Goal: Task Accomplishment & Management: Manage account settings

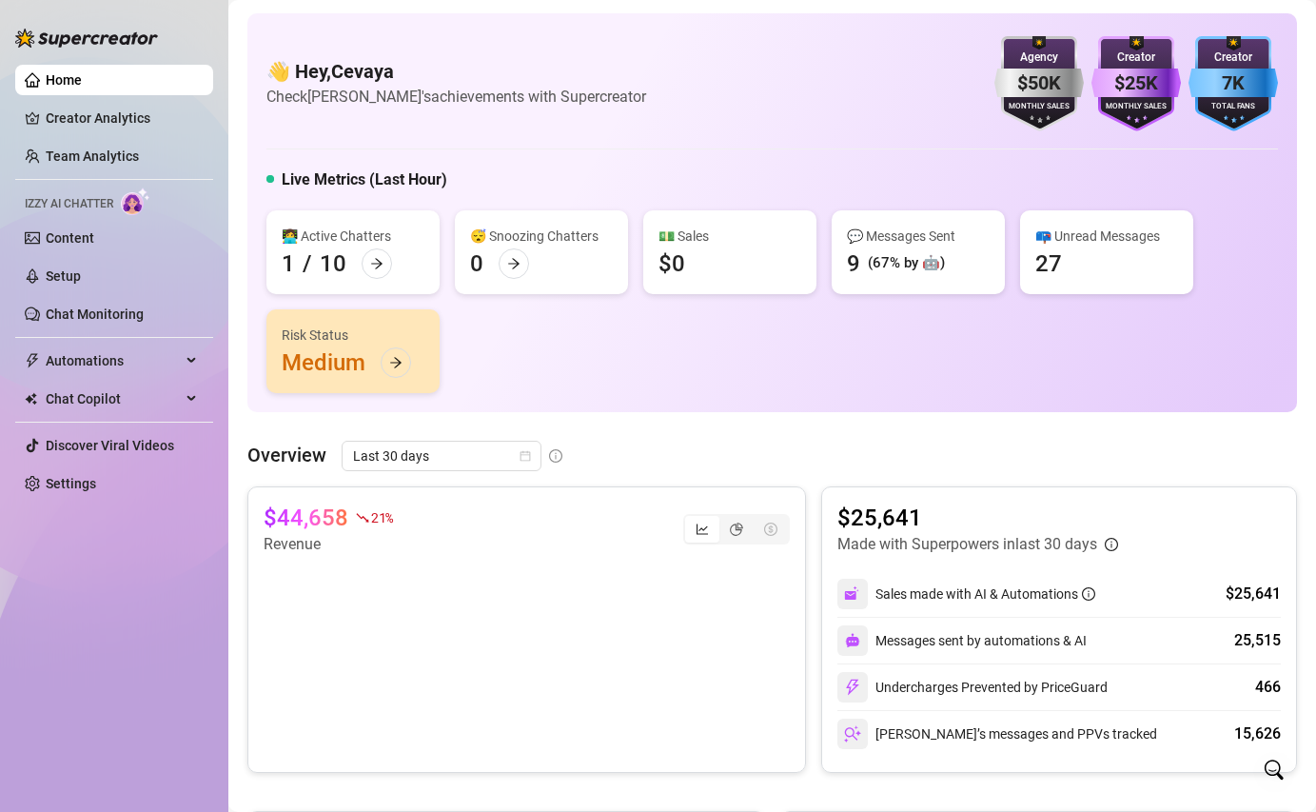
scroll to position [3, 0]
click at [101, 363] on span "Automations" at bounding box center [113, 360] width 135 height 30
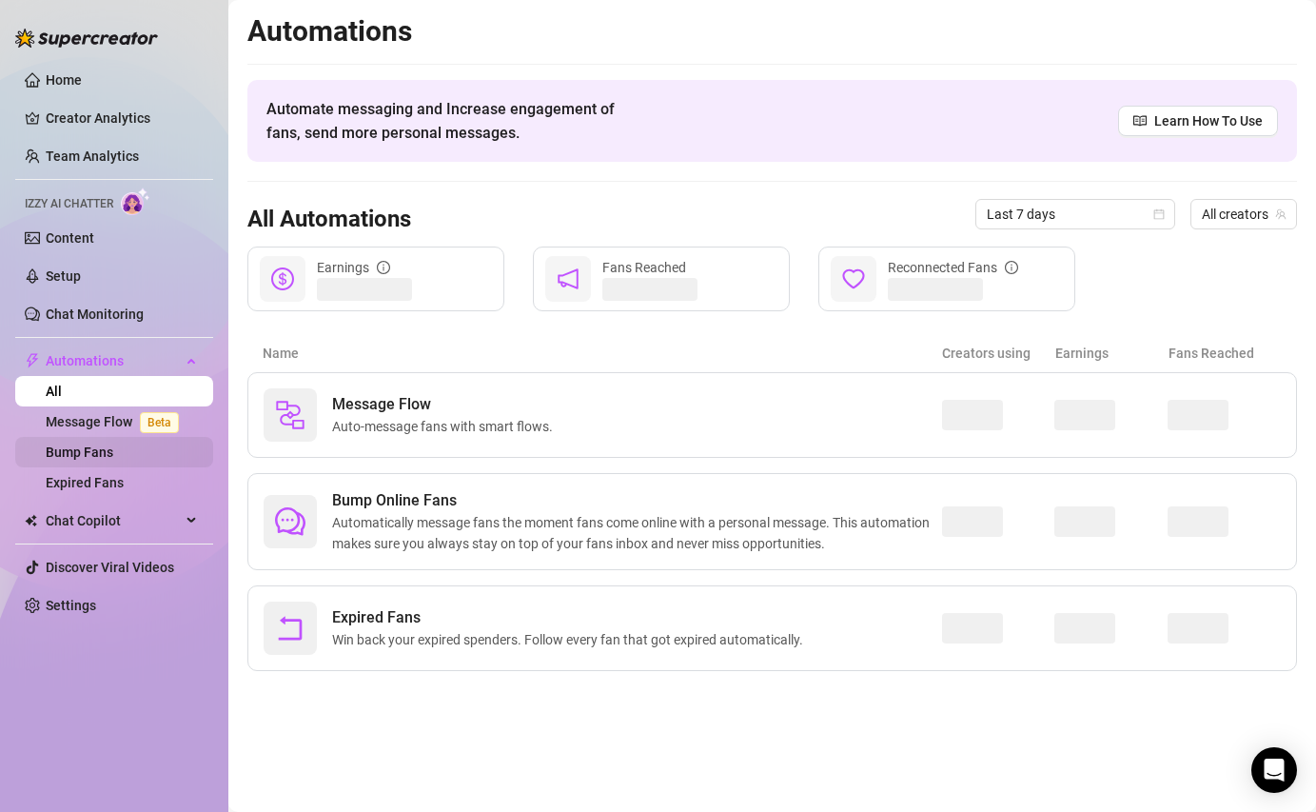
click at [113, 452] on link "Bump Fans" at bounding box center [80, 451] width 68 height 15
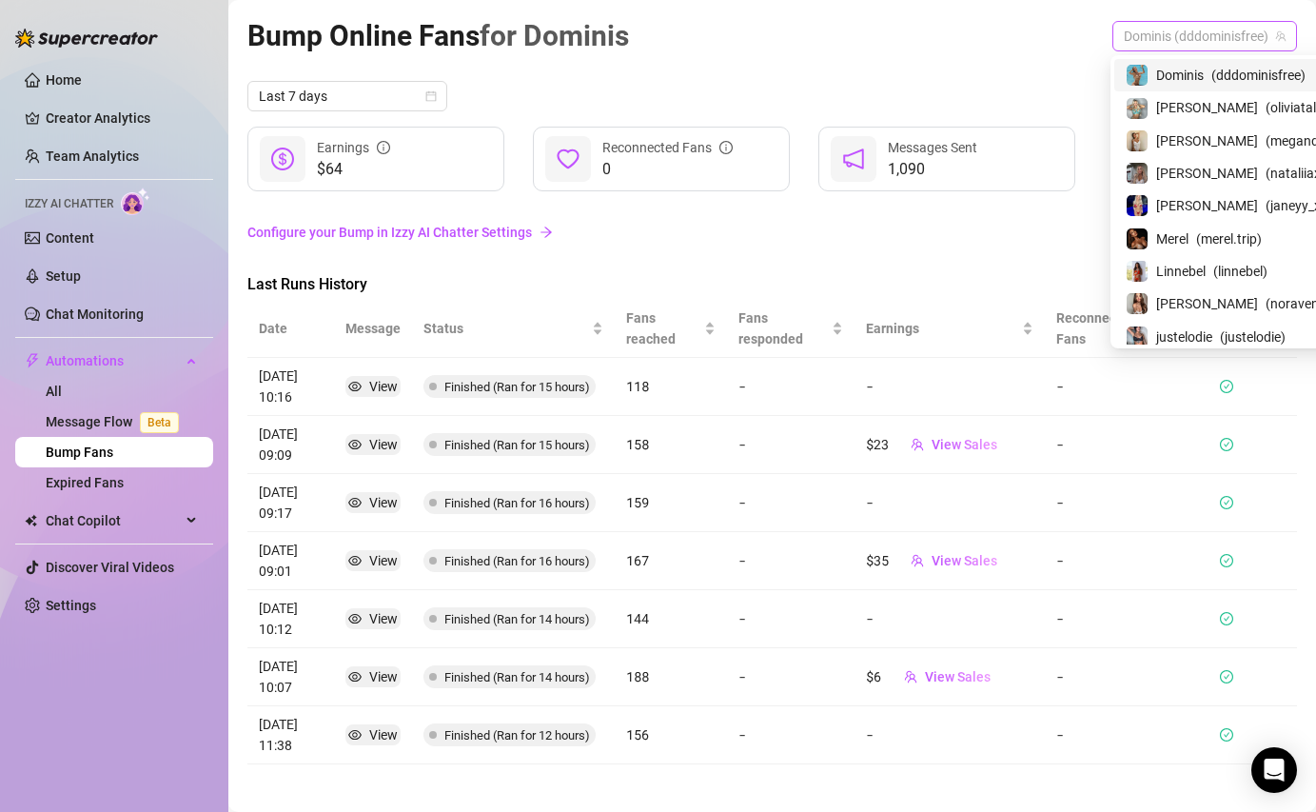
click at [1234, 37] on span "Dominis (dddominisfree)" at bounding box center [1205, 36] width 162 height 29
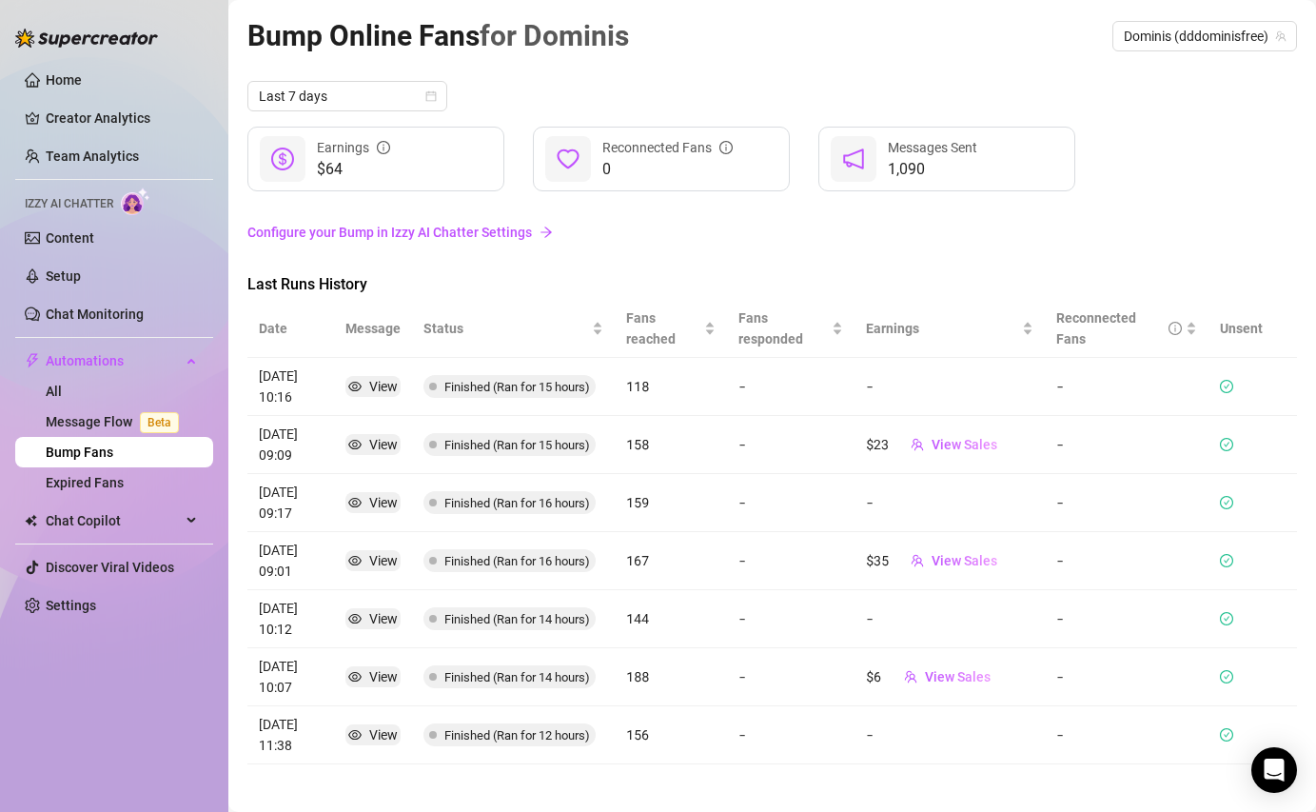
click at [951, 218] on link "Configure your Bump in Izzy AI Chatter Settings" at bounding box center [772, 232] width 1050 height 36
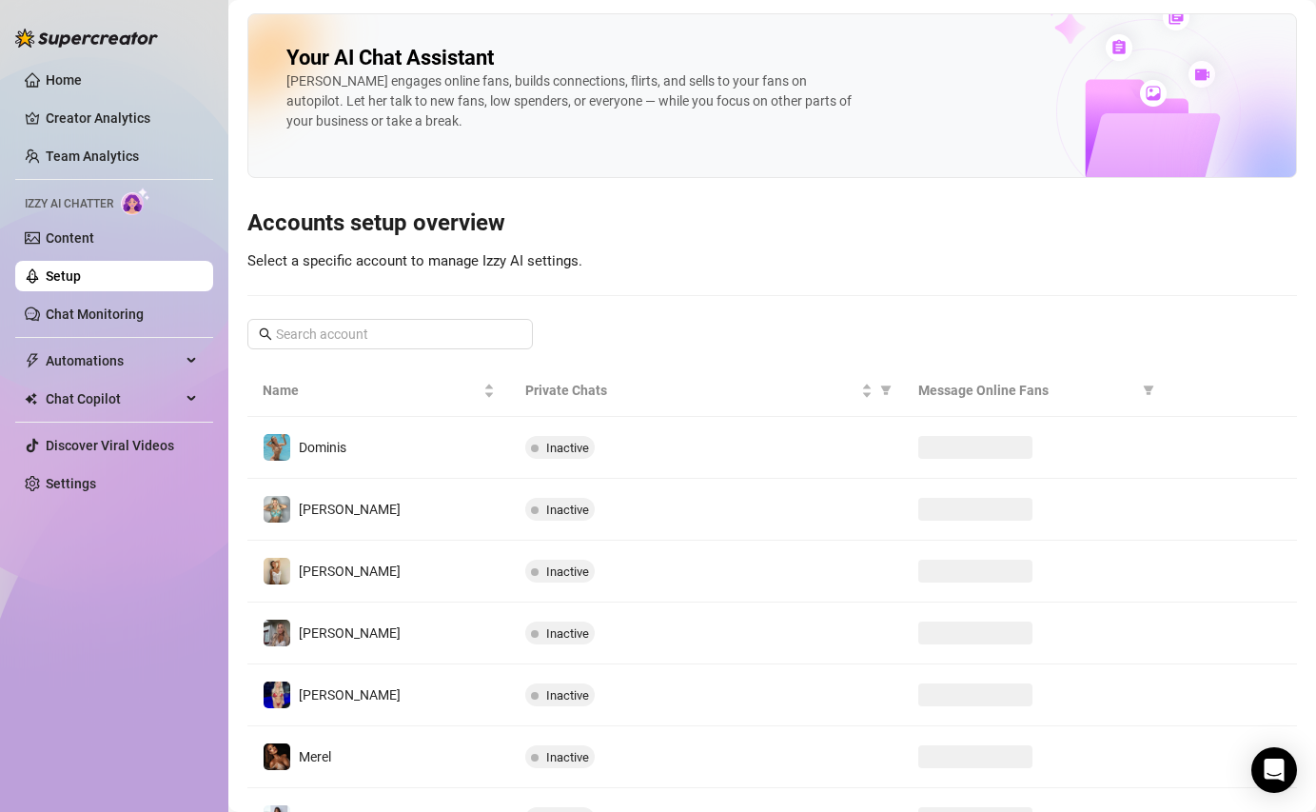
scroll to position [119, 0]
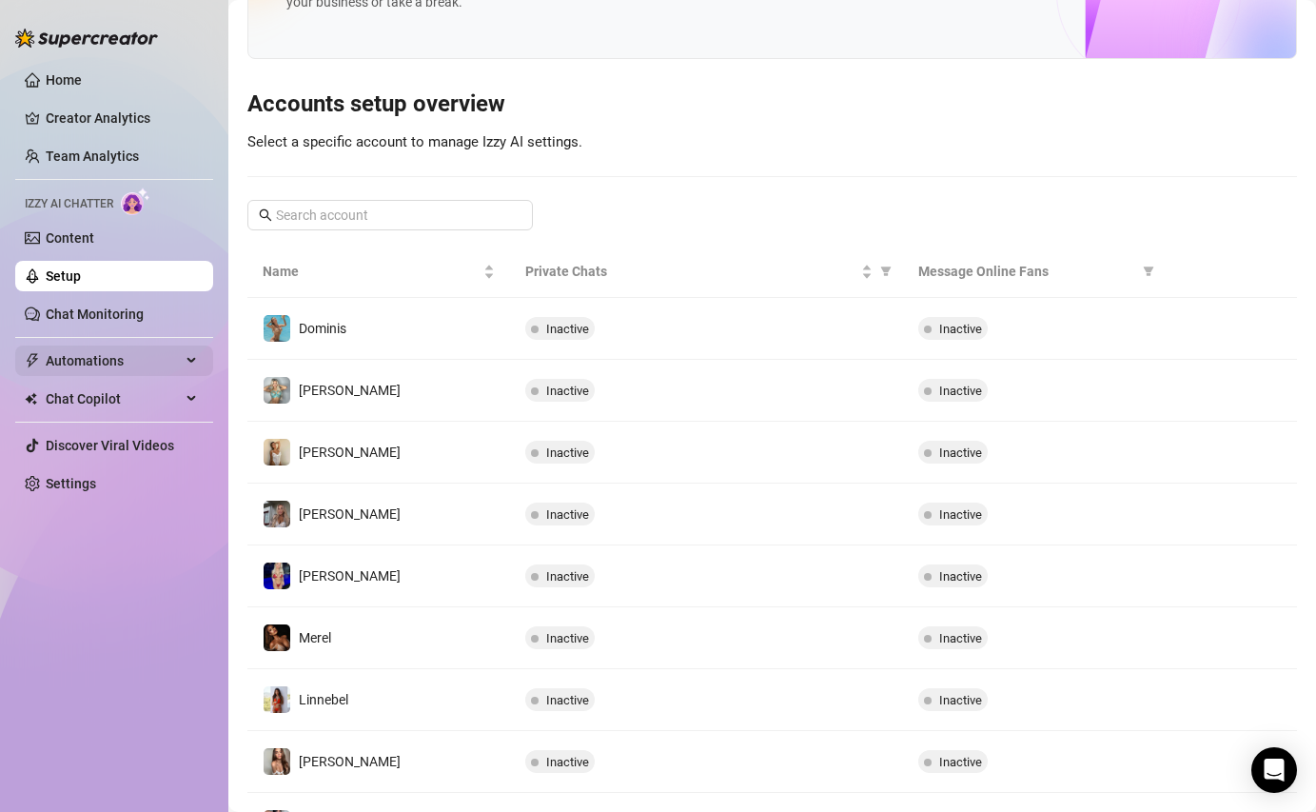
click at [74, 345] on span "Automations" at bounding box center [113, 360] width 135 height 30
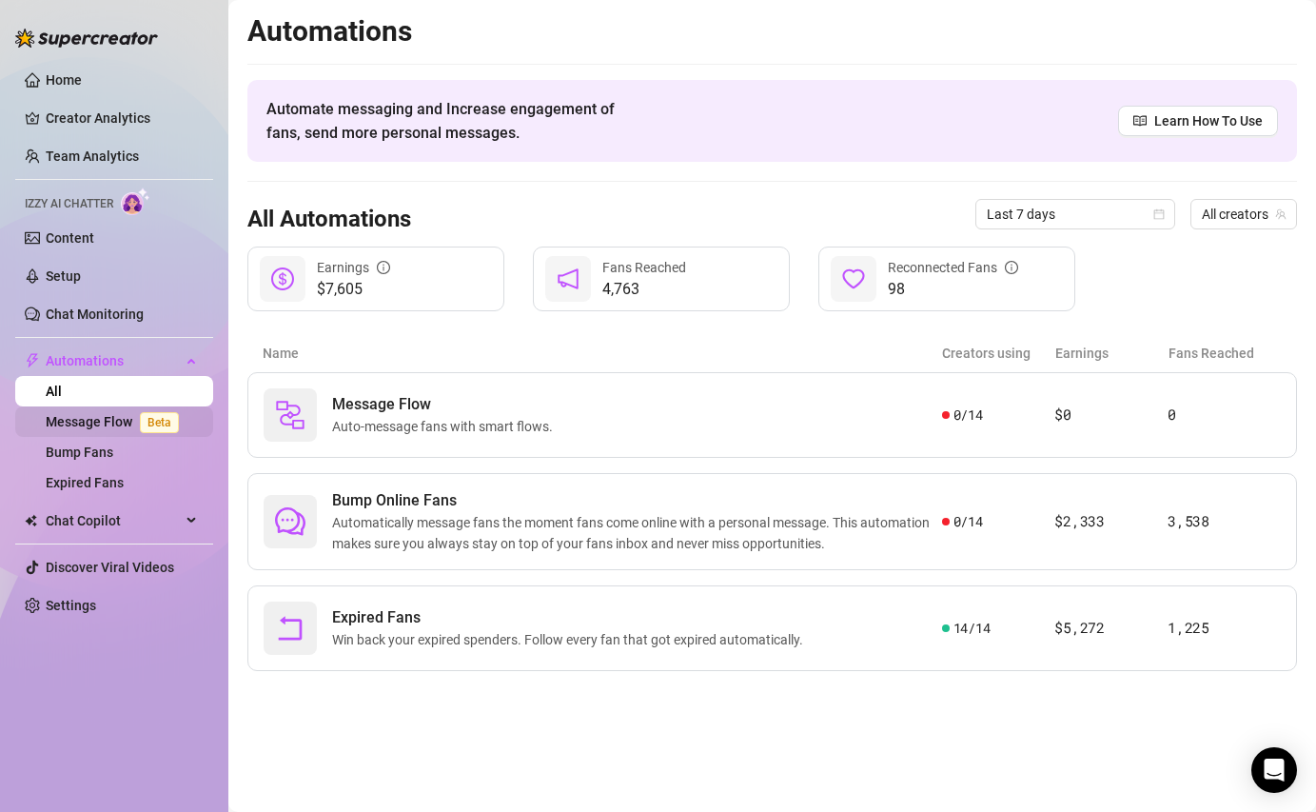
click at [88, 422] on link "Message Flow Beta" at bounding box center [116, 421] width 141 height 15
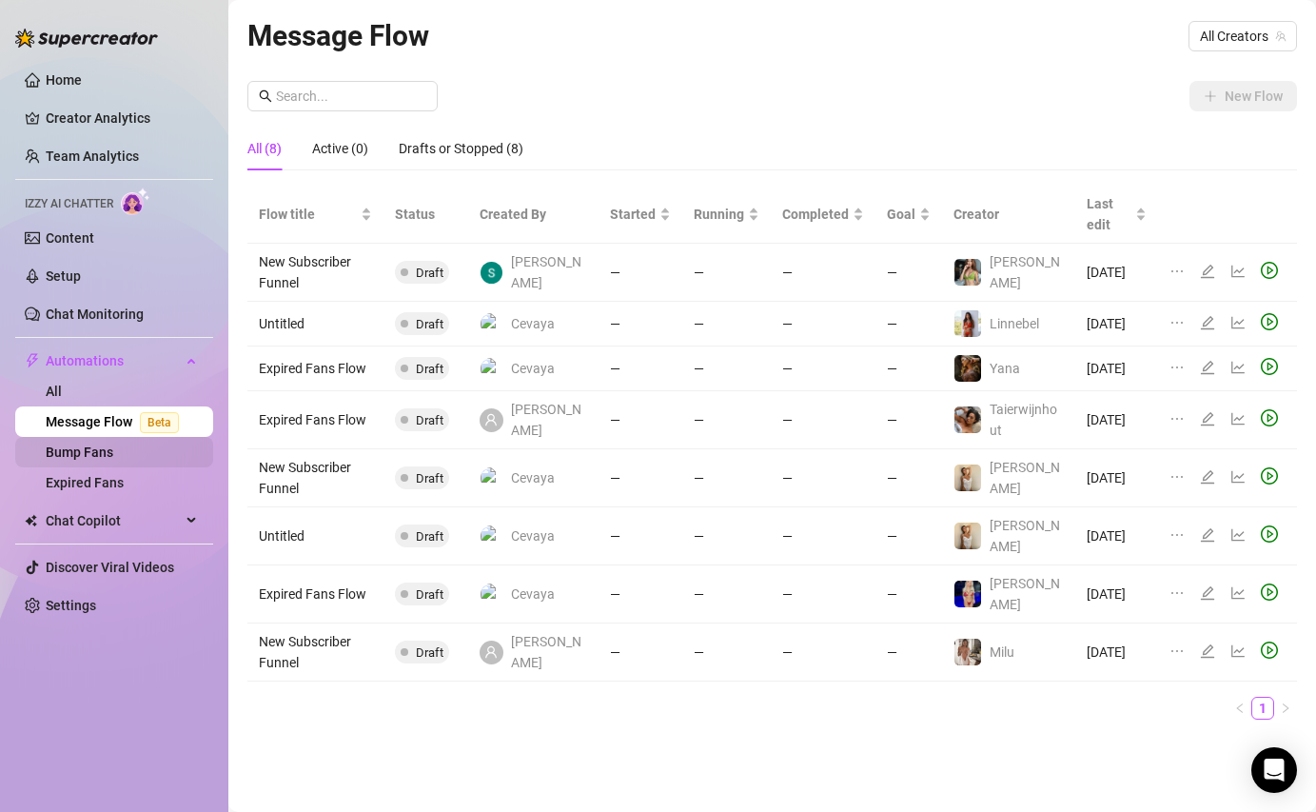
click at [90, 455] on link "Bump Fans" at bounding box center [80, 451] width 68 height 15
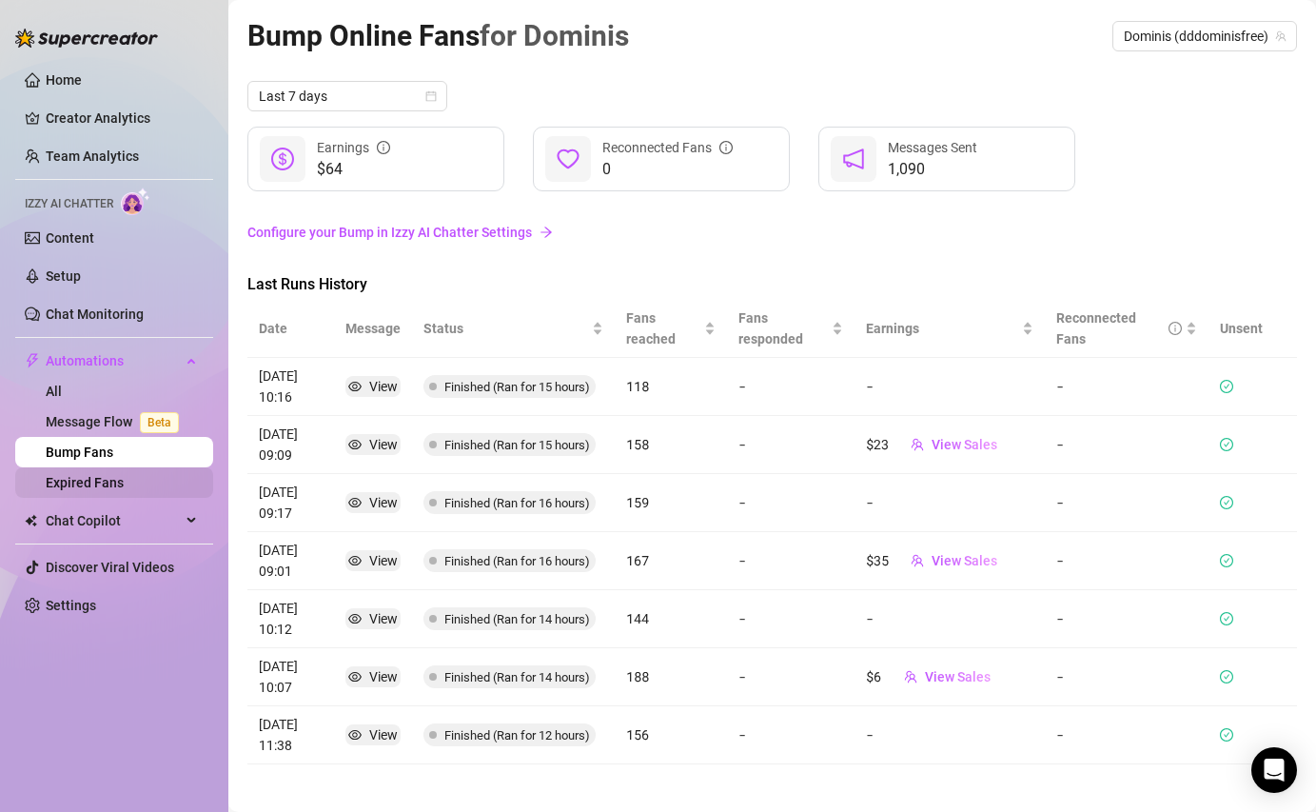
click at [91, 476] on link "Expired Fans" at bounding box center [85, 482] width 78 height 15
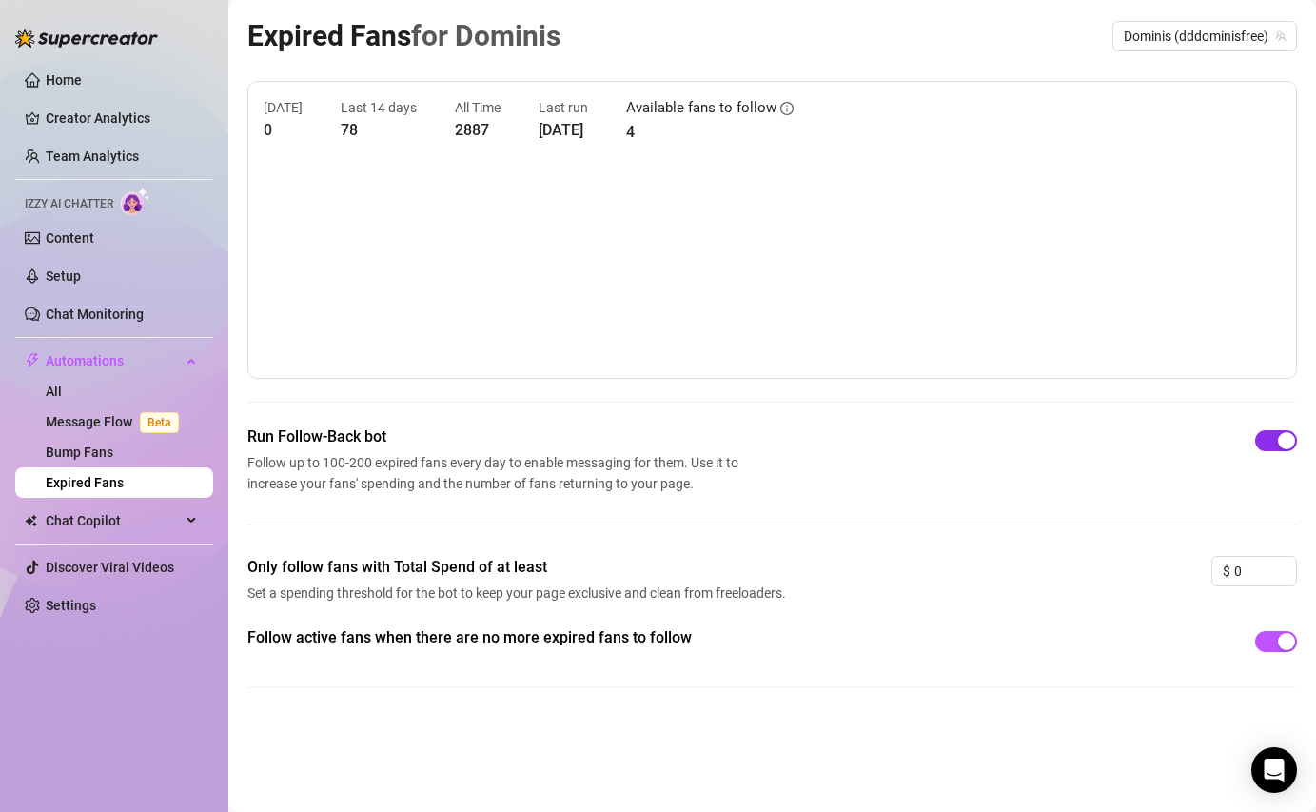
click at [1276, 439] on span "button" at bounding box center [1276, 440] width 42 height 21
click at [1270, 644] on span "button" at bounding box center [1276, 641] width 42 height 21
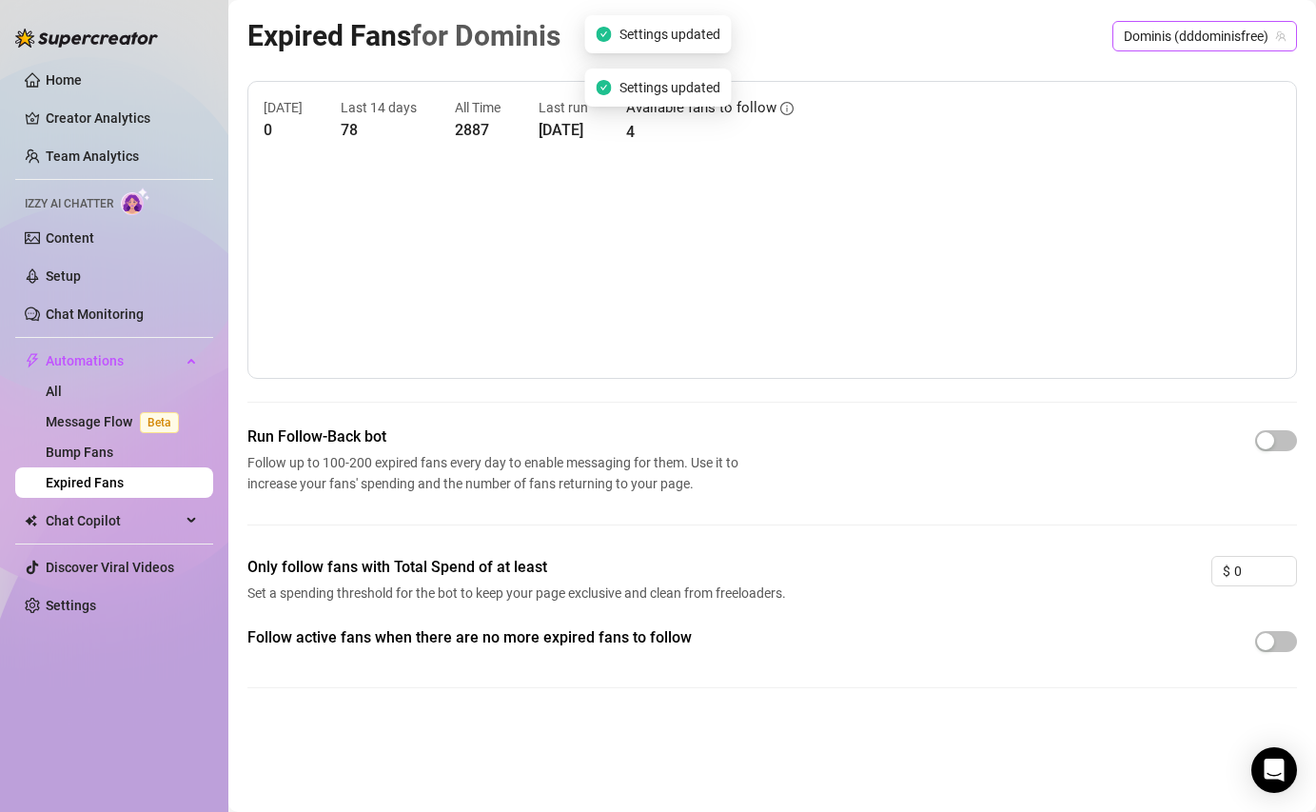
click at [1230, 28] on span "Dominis (dddominisfree)" at bounding box center [1205, 36] width 162 height 29
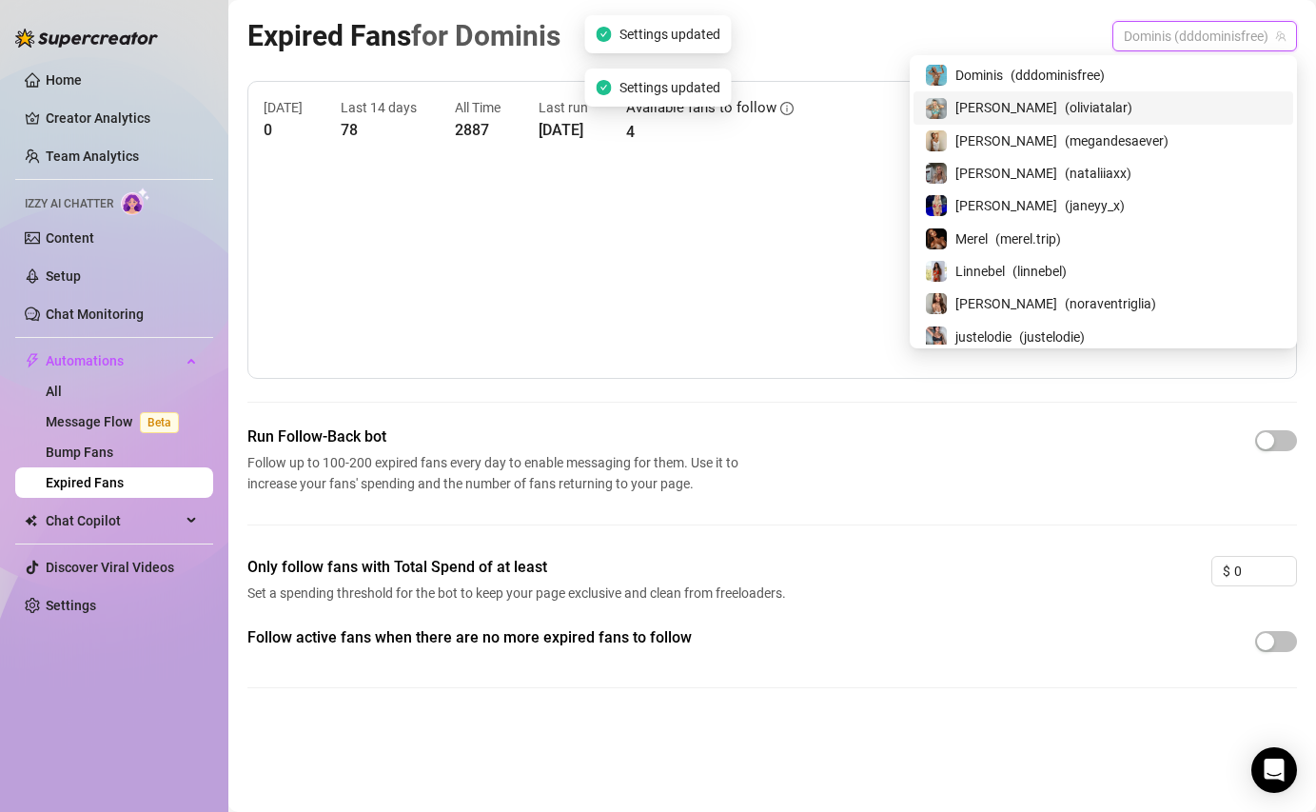
click at [1132, 112] on span "( oliviatalar )" at bounding box center [1099, 107] width 68 height 21
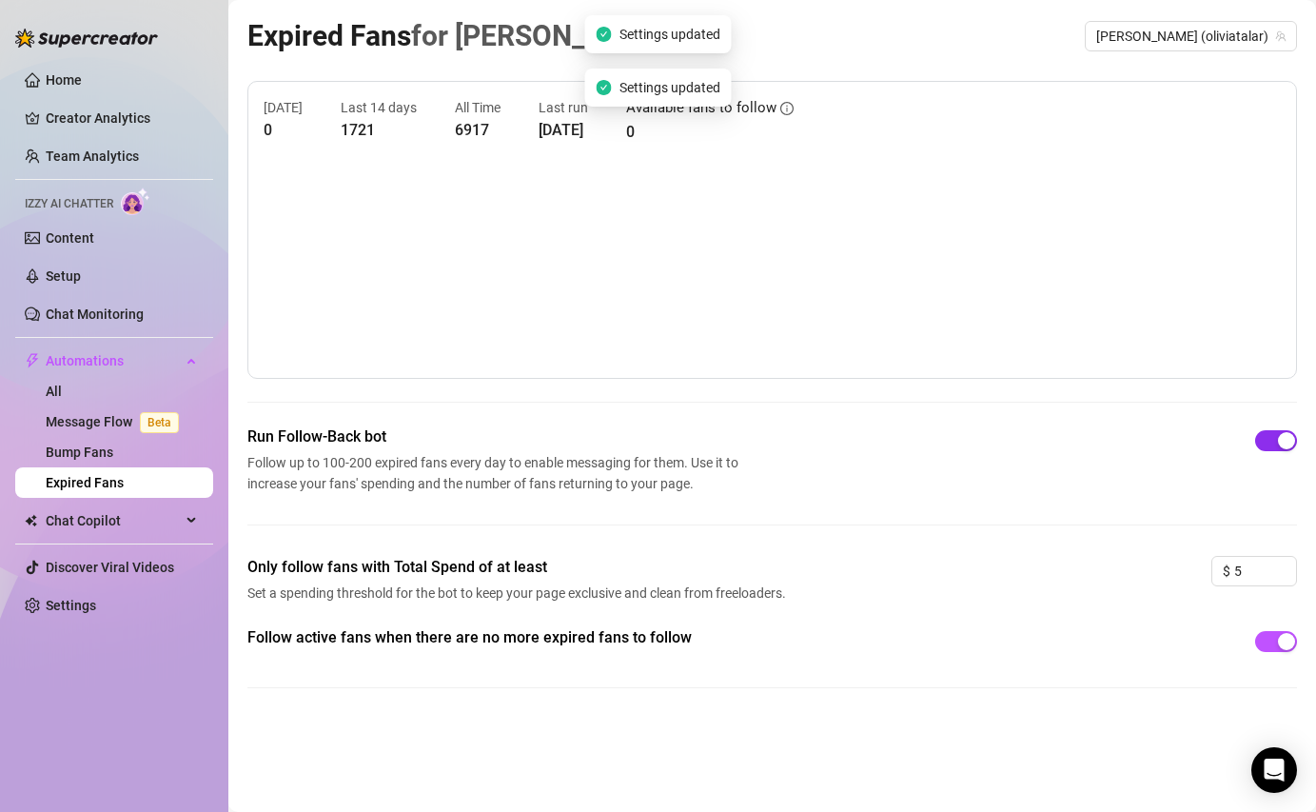
click at [1278, 438] on div "button" at bounding box center [1286, 440] width 17 height 17
click at [1272, 641] on span "button" at bounding box center [1276, 641] width 42 height 21
click at [1212, 35] on span "Olivia (oliviatalar)" at bounding box center [1190, 36] width 189 height 29
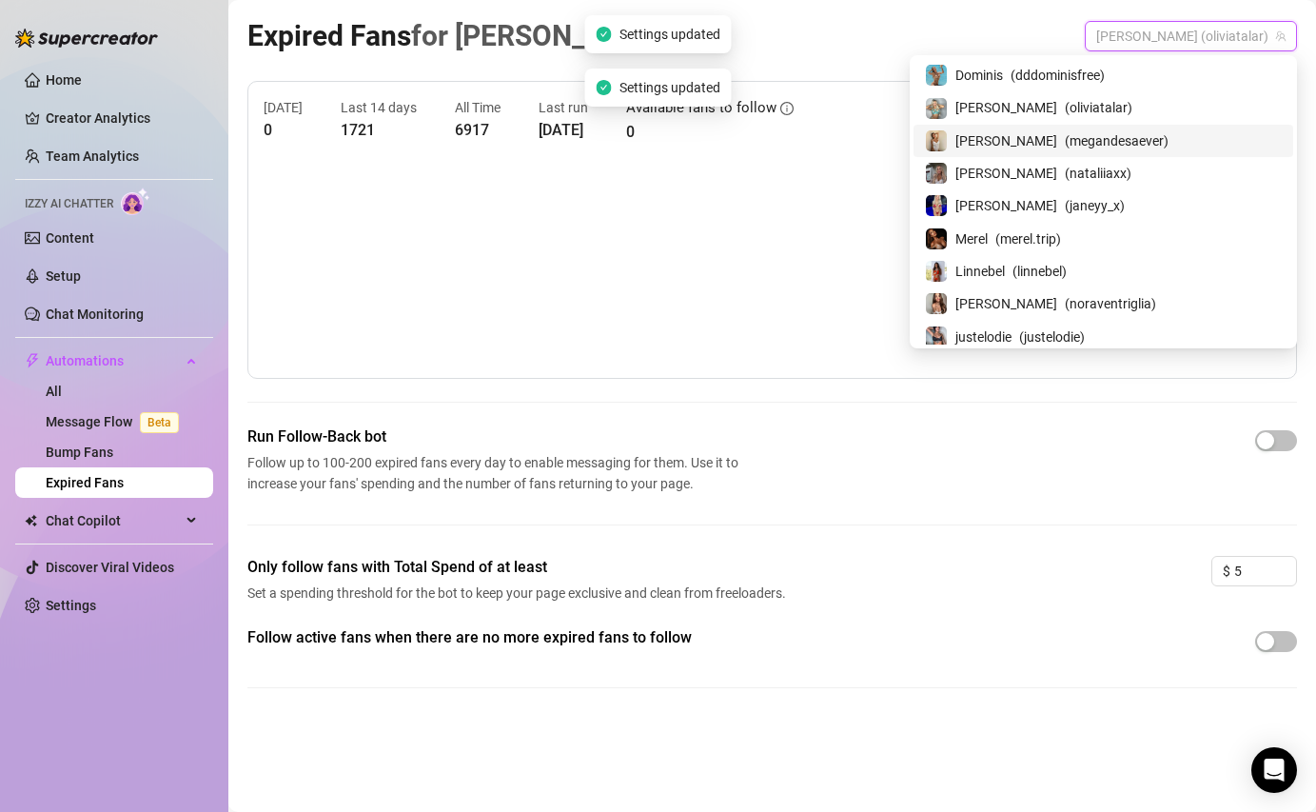
click at [1169, 142] on span "( megandesaever )" at bounding box center [1117, 140] width 104 height 21
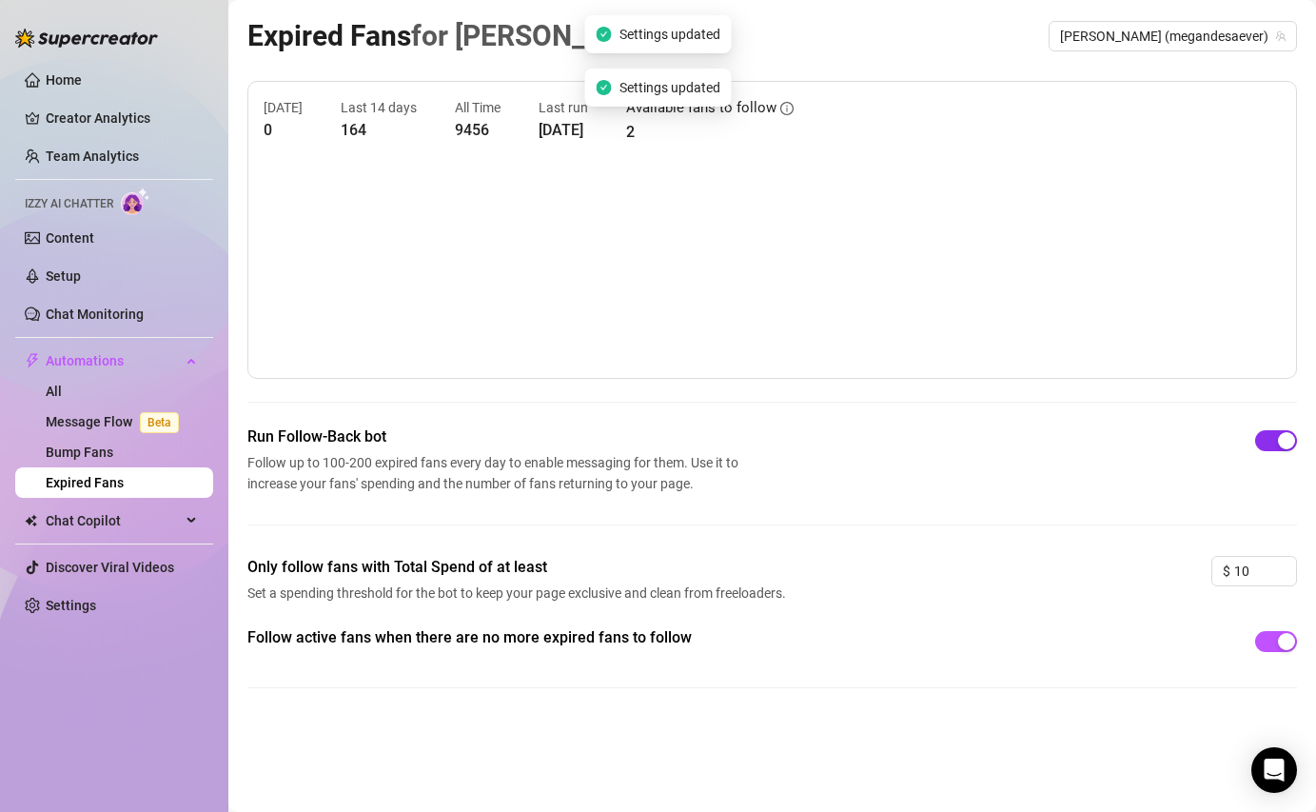
click at [1278, 442] on div "button" at bounding box center [1286, 440] width 17 height 17
click at [1269, 644] on span "button" at bounding box center [1276, 641] width 42 height 21
click at [1195, 44] on span "Megan (megandesaever)" at bounding box center [1173, 36] width 226 height 29
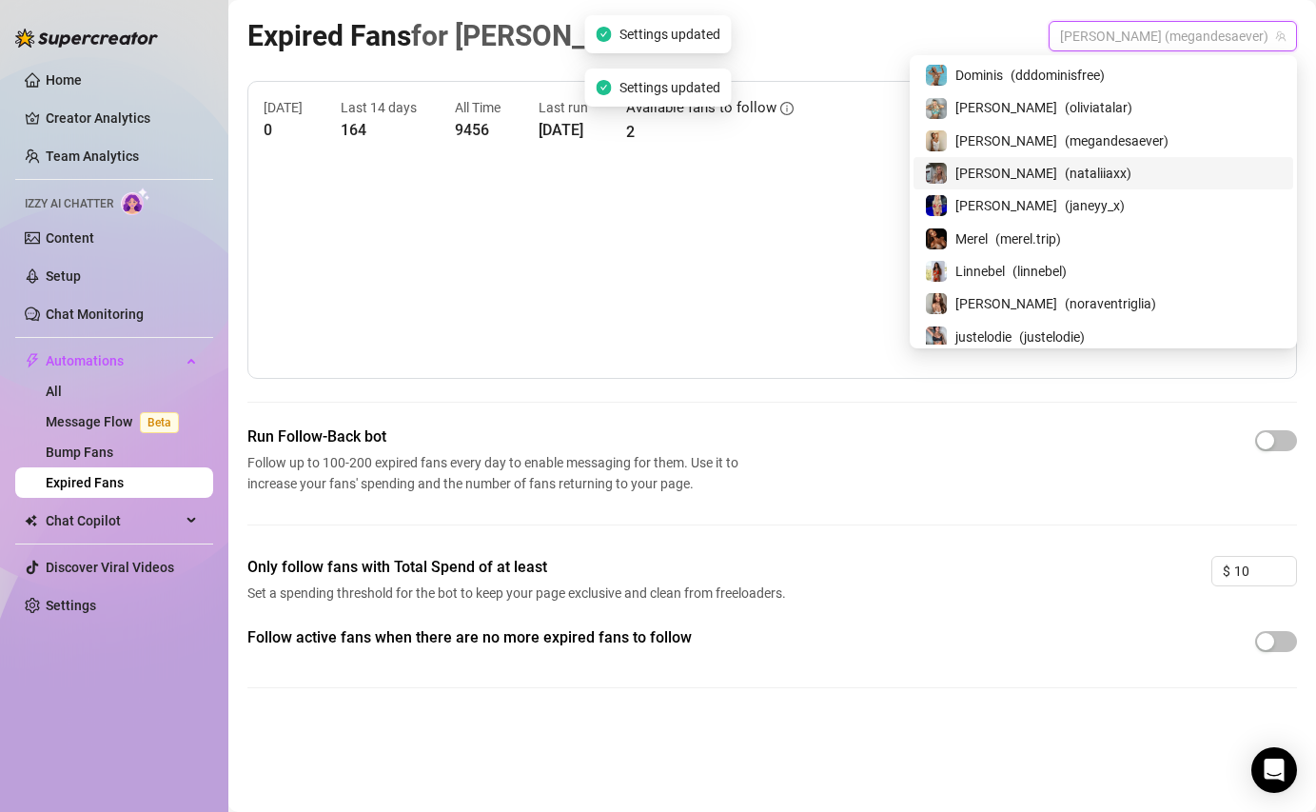
click at [1057, 163] on span "Natalia" at bounding box center [1006, 173] width 102 height 21
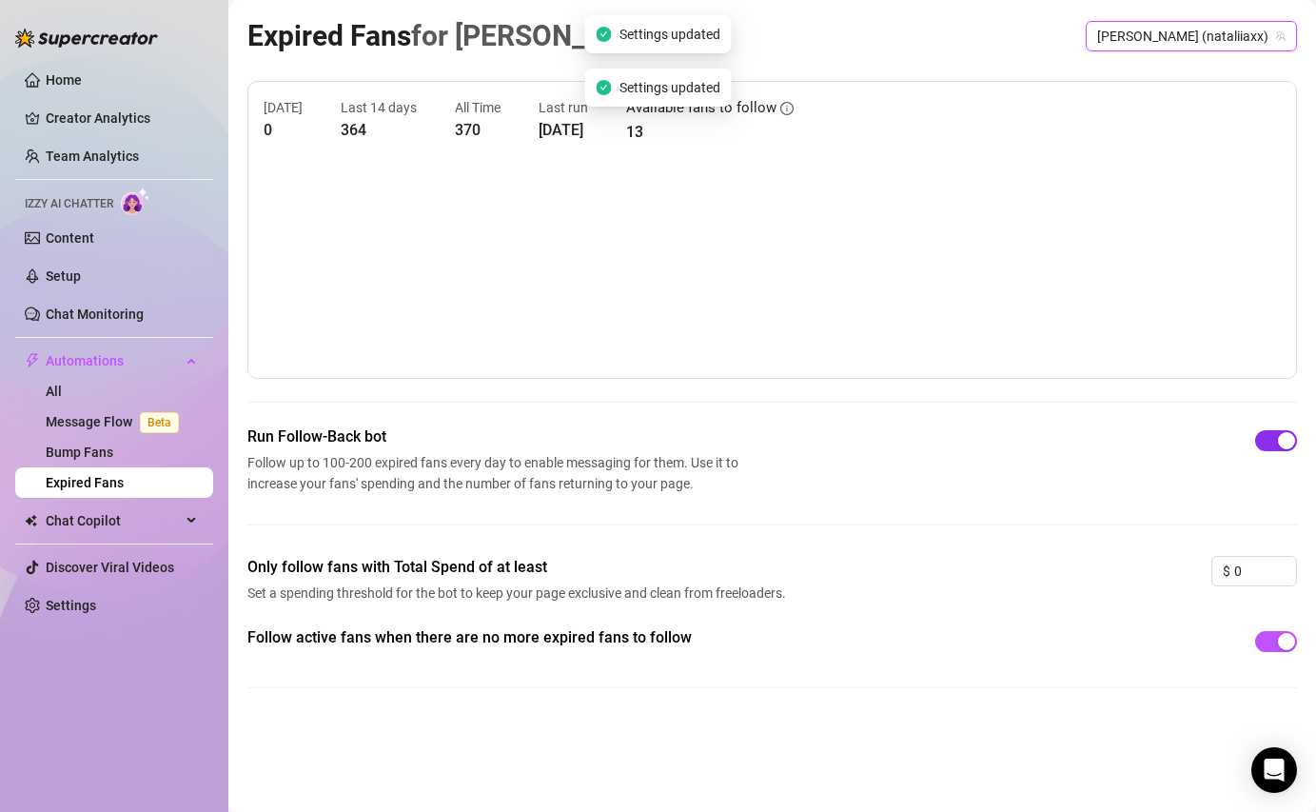
click at [1274, 432] on span "button" at bounding box center [1276, 440] width 42 height 21
click at [1271, 633] on span "button" at bounding box center [1276, 641] width 42 height 21
click at [1230, 28] on span "Natalia (nataliiaxx)" at bounding box center [1191, 36] width 188 height 29
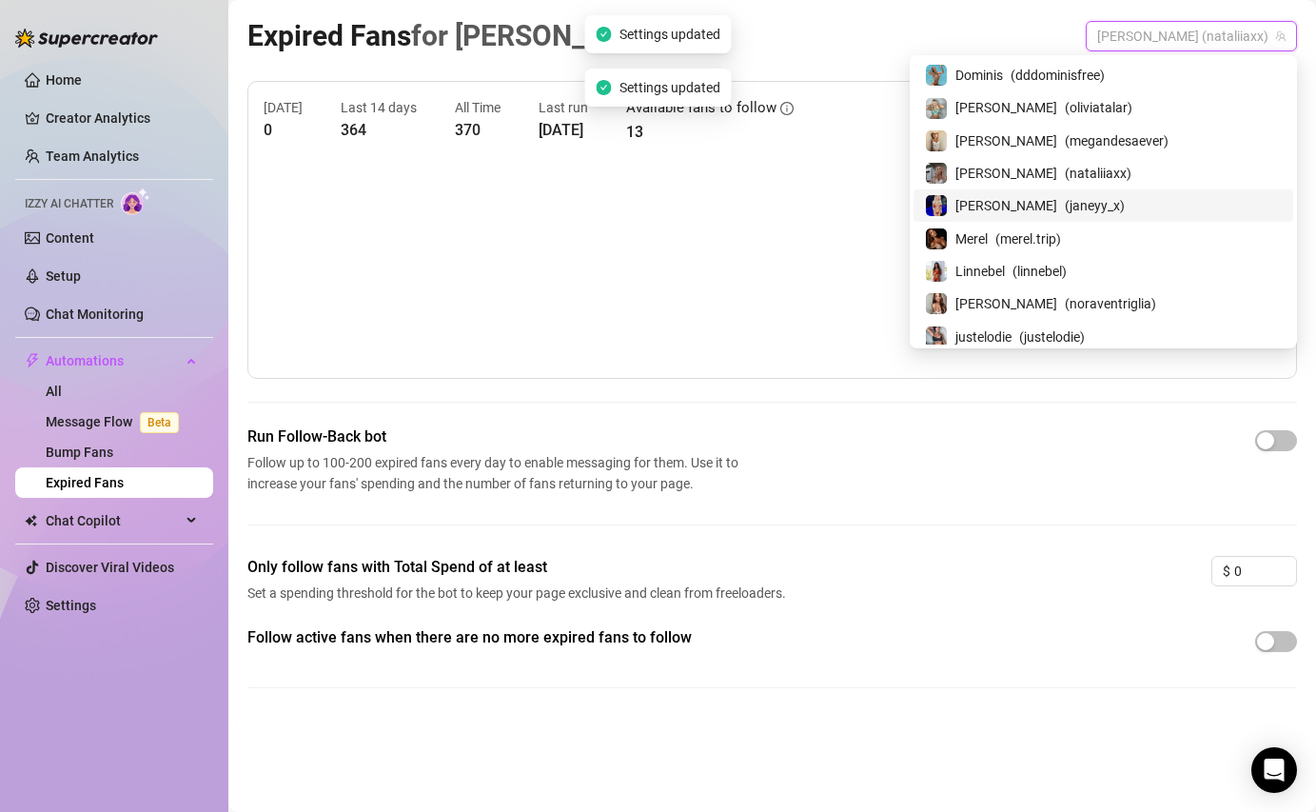
click at [1125, 203] on span "( janeyy_x )" at bounding box center [1095, 205] width 60 height 21
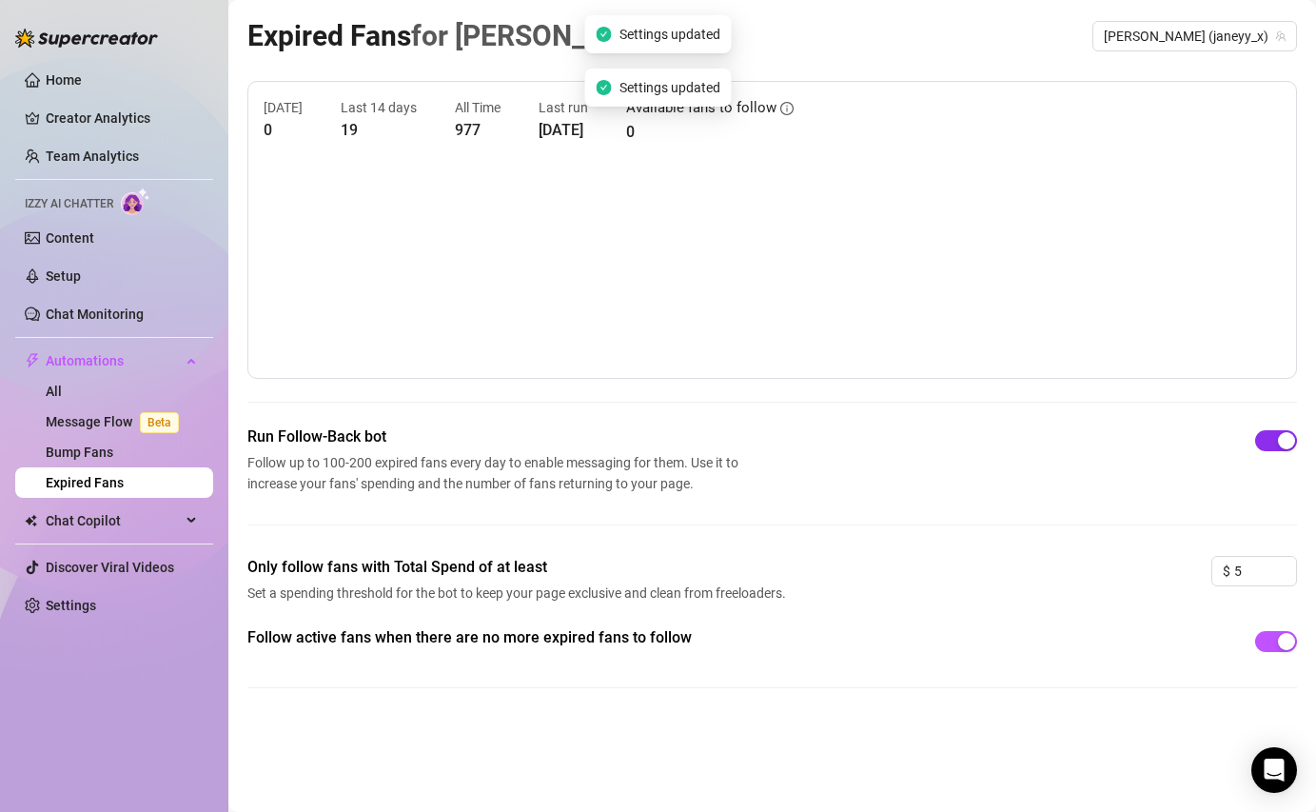
click at [1282, 444] on div "button" at bounding box center [1286, 440] width 17 height 17
click at [1274, 639] on span "button" at bounding box center [1276, 641] width 42 height 21
click at [1224, 39] on span "Janey (janeyy_x)" at bounding box center [1195, 36] width 182 height 29
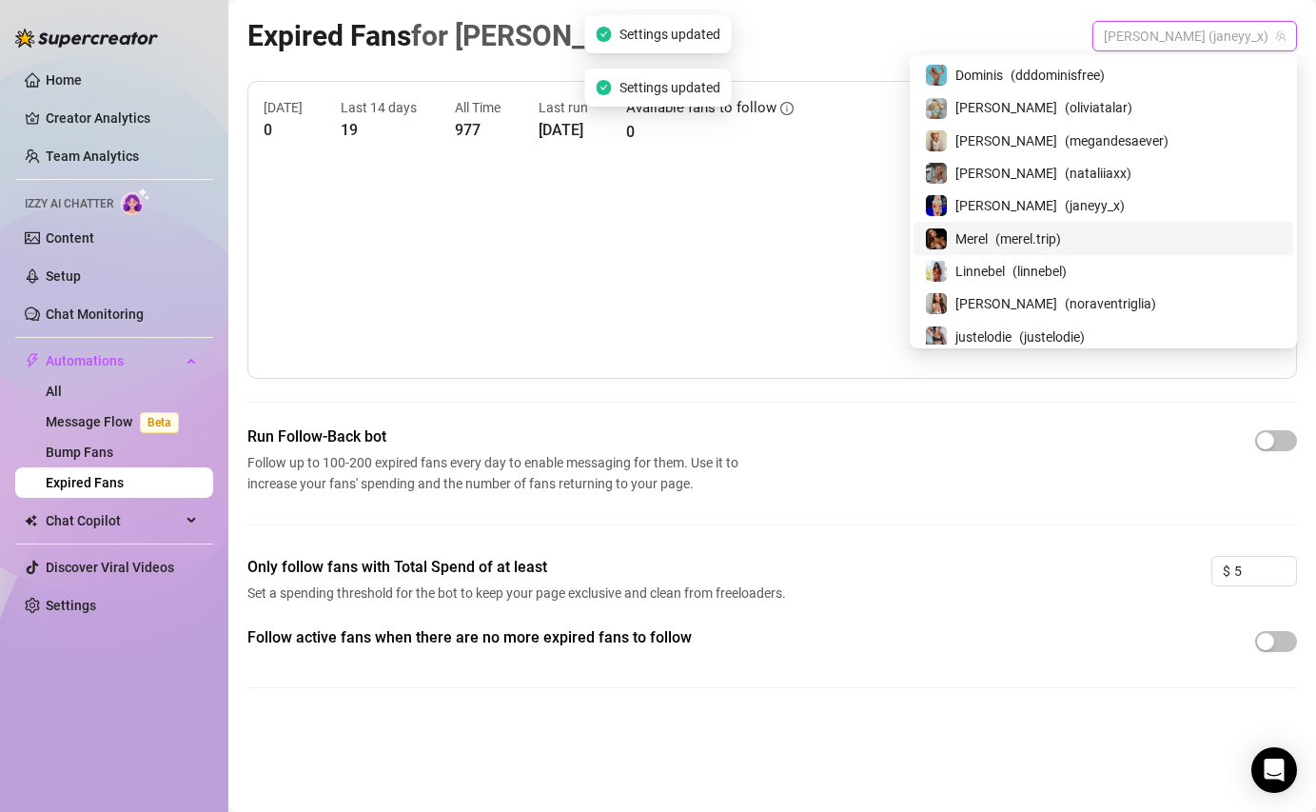
click at [1061, 241] on span "( merel.trip )" at bounding box center [1028, 238] width 66 height 21
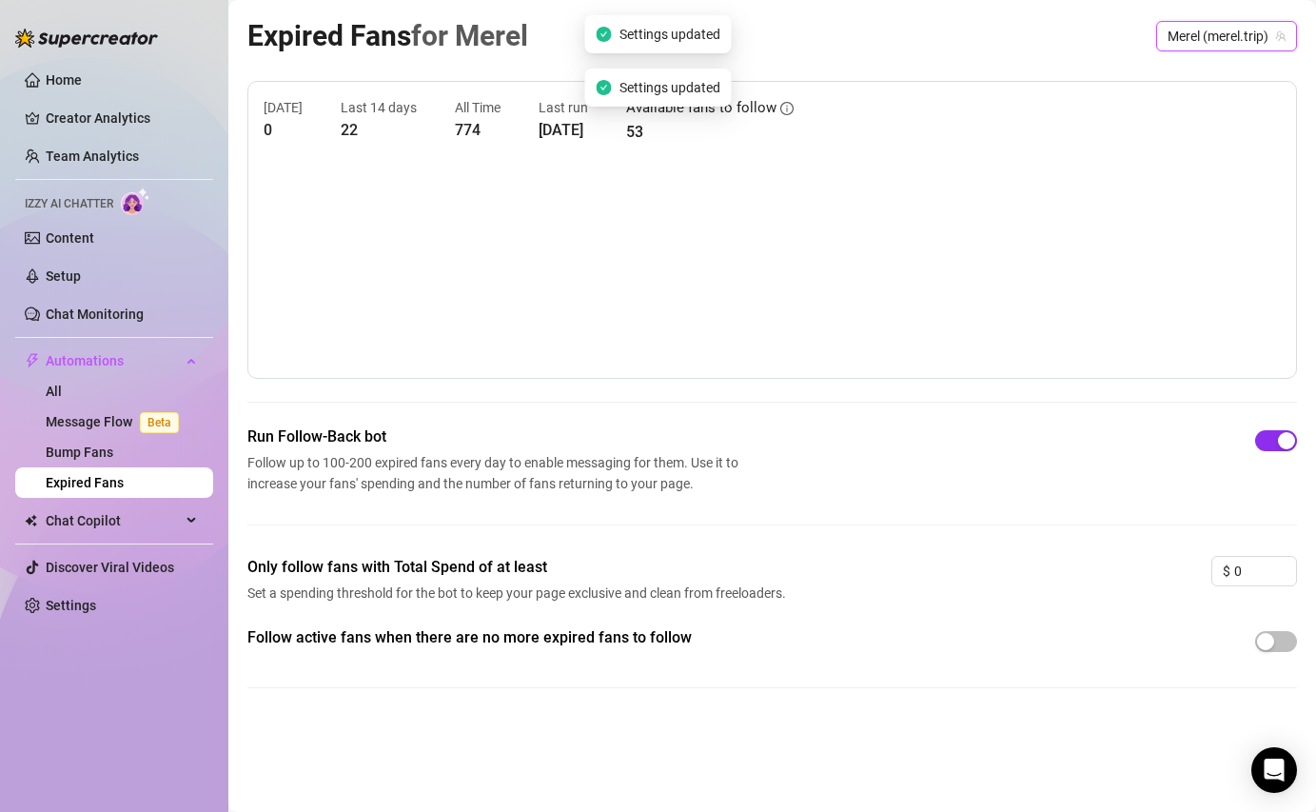
click at [1279, 442] on div "button" at bounding box center [1286, 440] width 17 height 17
click at [1260, 39] on span "Merel (merel.trip)" at bounding box center [1227, 36] width 118 height 29
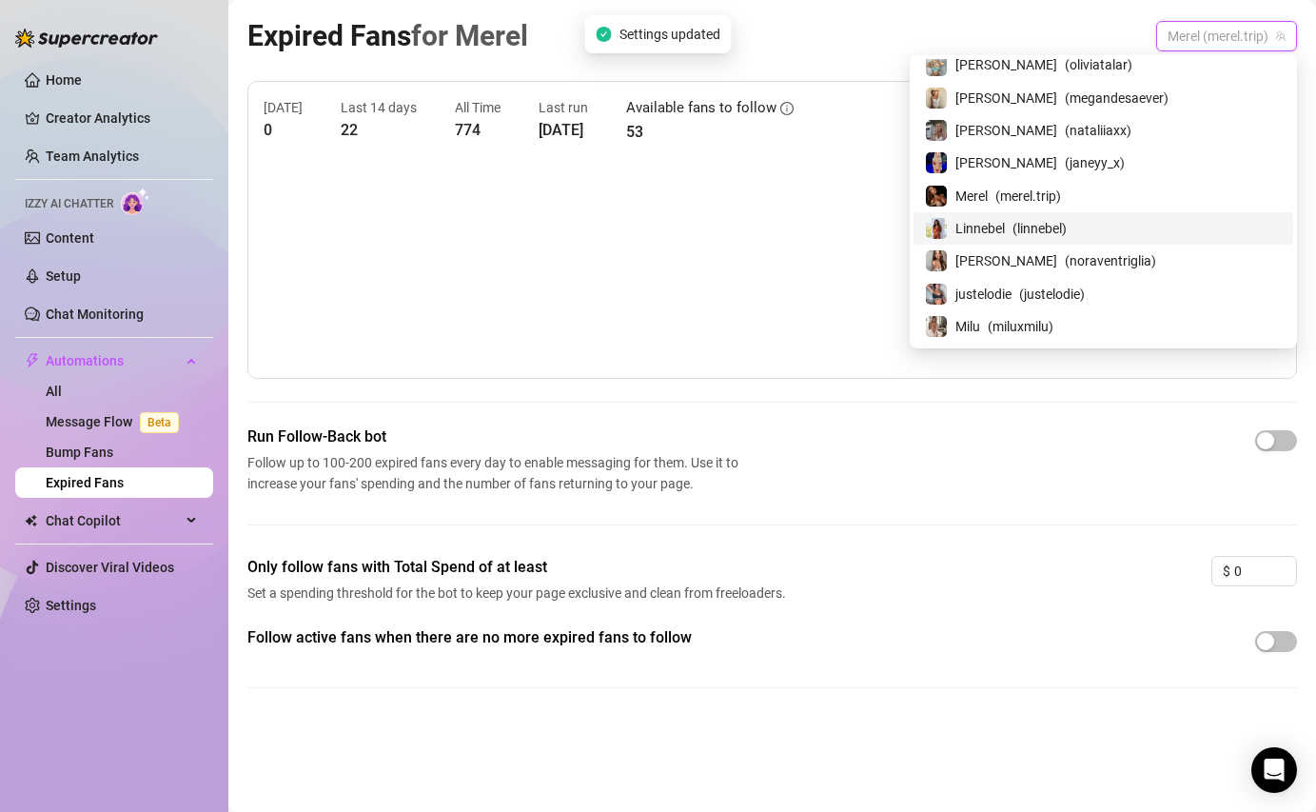
scroll to position [49, 0]
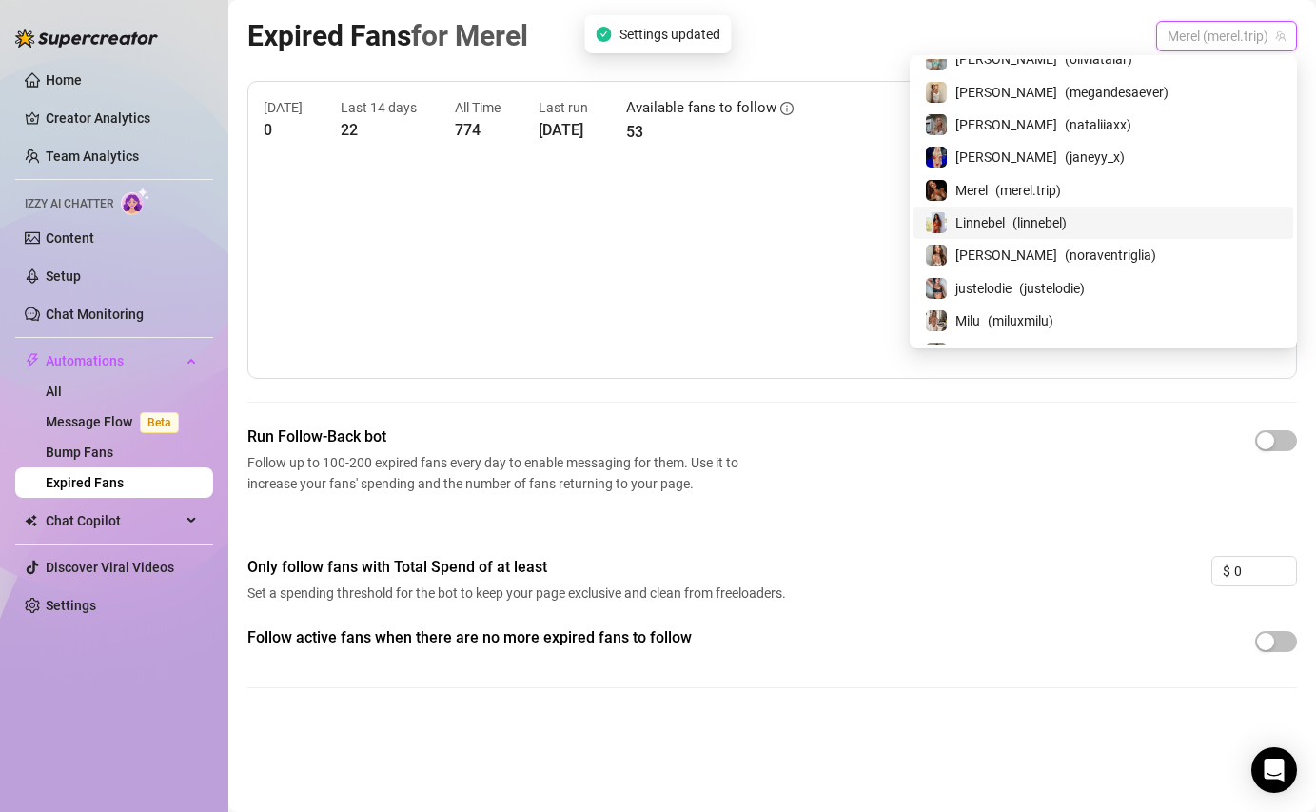
click at [1177, 212] on div "Linnebel ( linnebel )" at bounding box center [1103, 222] width 357 height 23
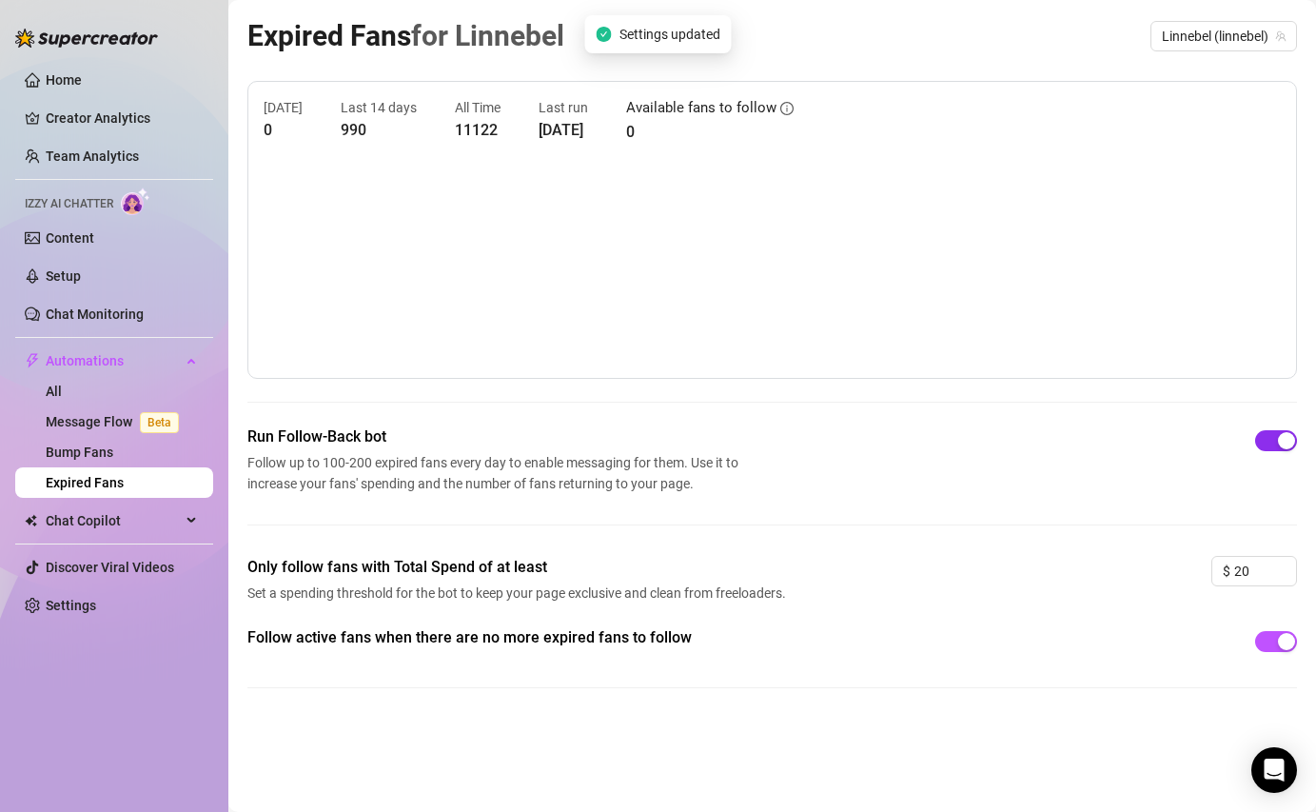
click at [1278, 446] on div "button" at bounding box center [1286, 440] width 17 height 17
click at [1269, 642] on span "button" at bounding box center [1276, 641] width 42 height 21
click at [1227, 30] on span "Linnebel (linnebel)" at bounding box center [1224, 36] width 124 height 29
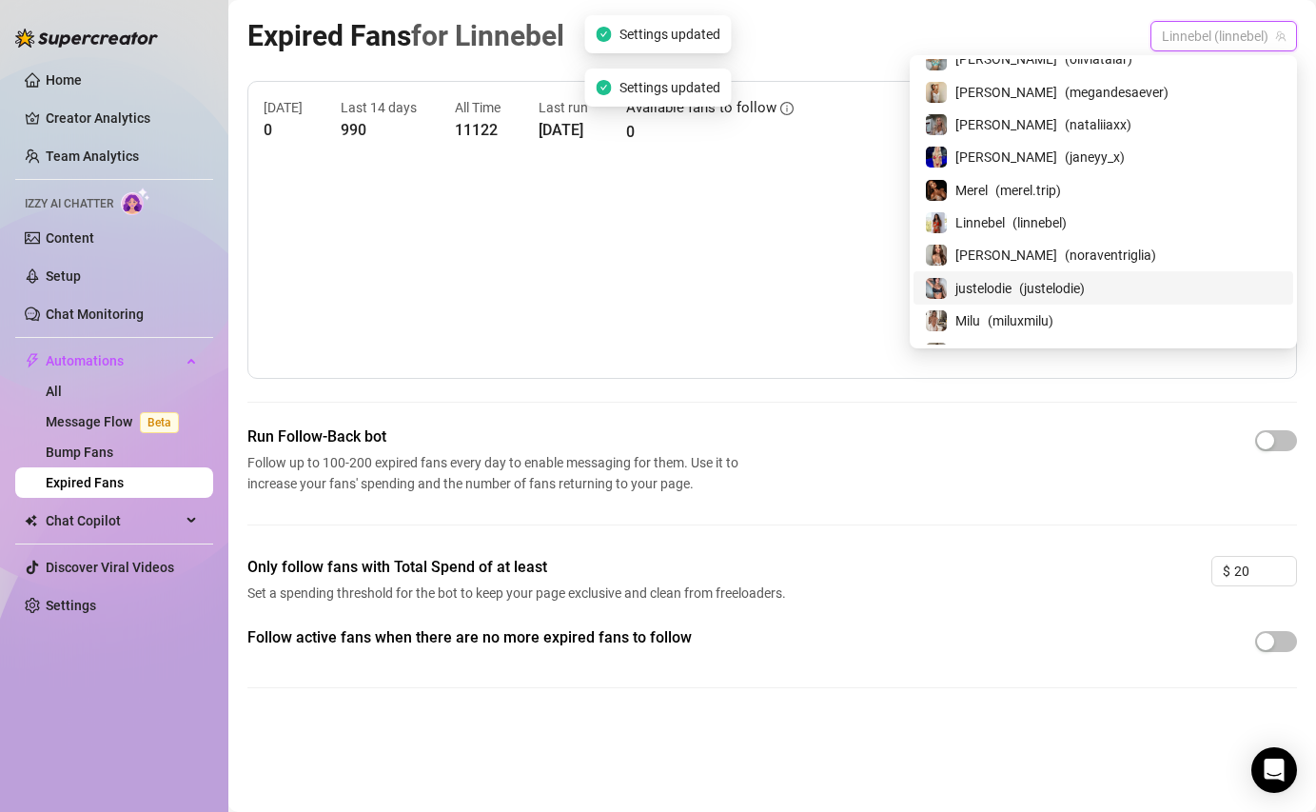
scroll to position [89, 0]
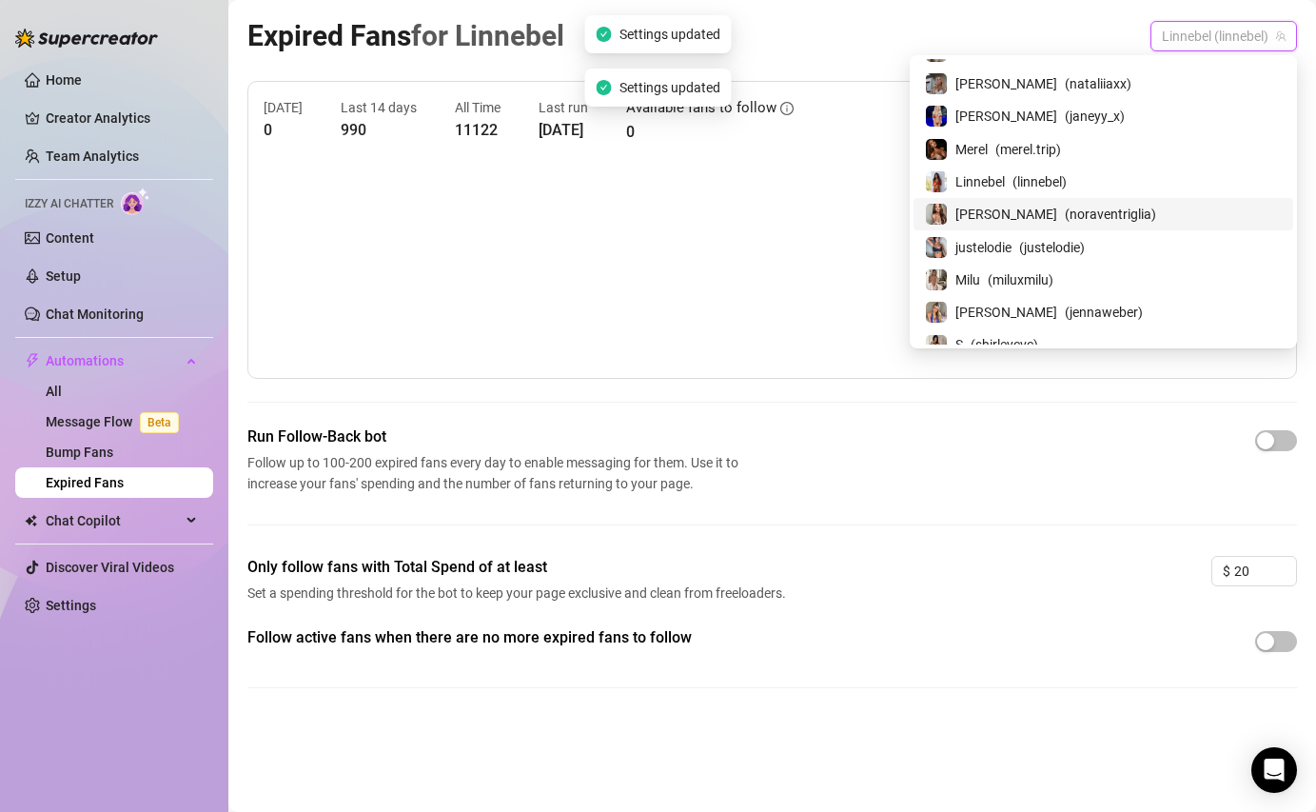
click at [1156, 219] on span "( noraventriglia )" at bounding box center [1110, 214] width 91 height 21
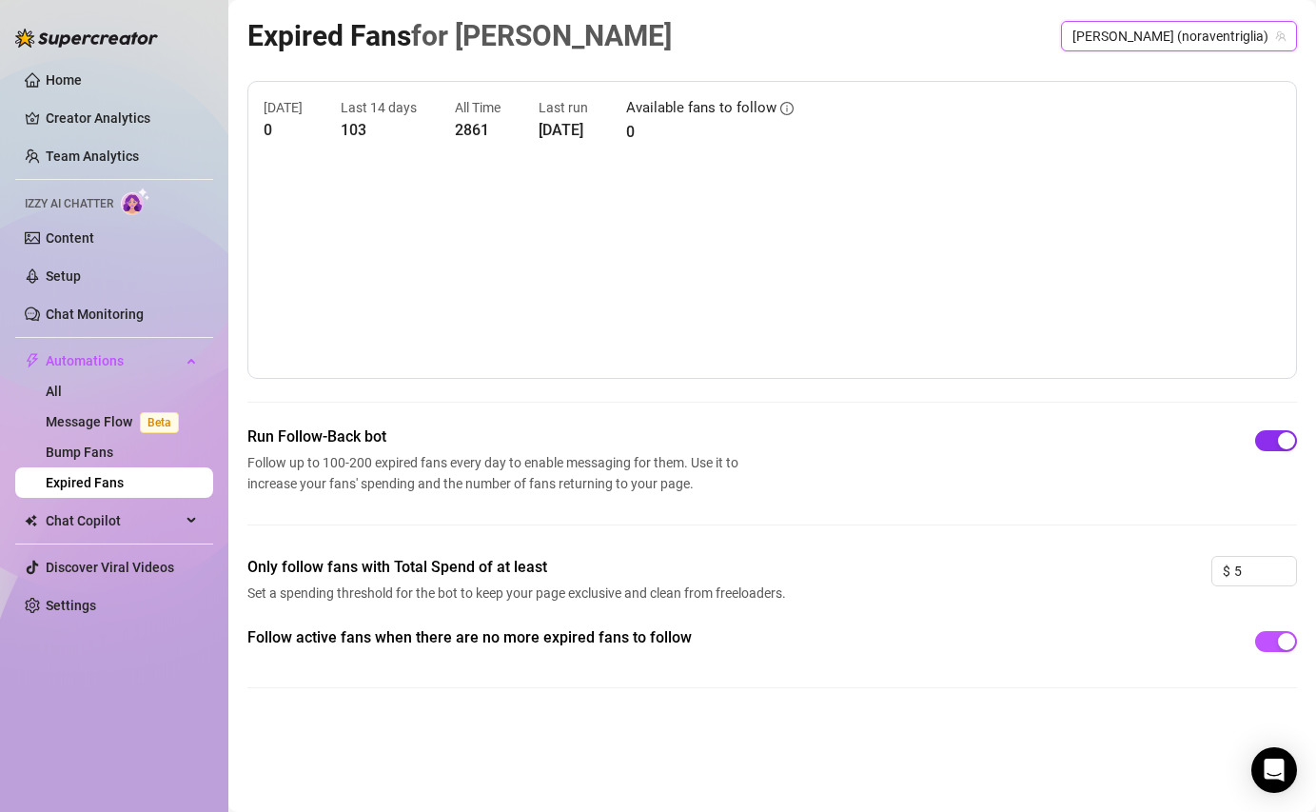
click at [1273, 446] on span "button" at bounding box center [1276, 440] width 42 height 21
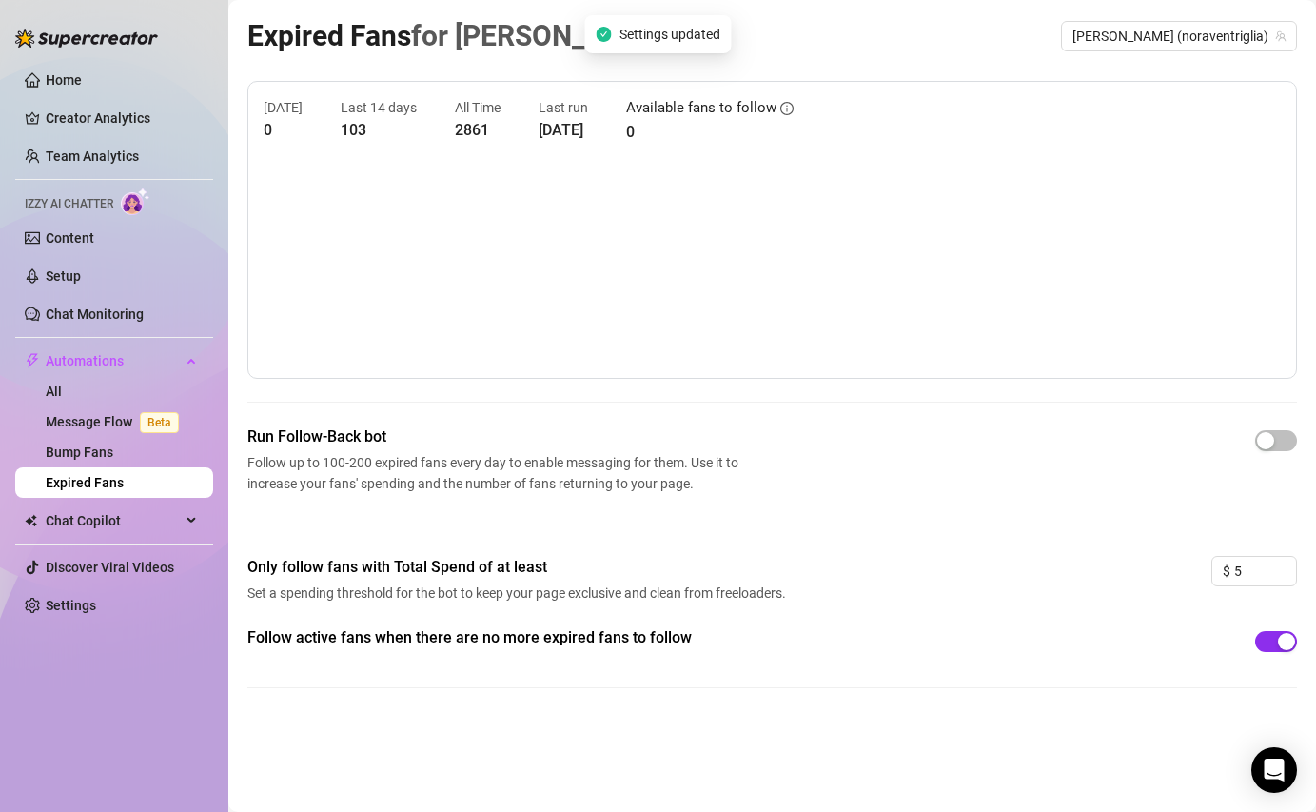
click at [1273, 640] on span "button" at bounding box center [1276, 641] width 42 height 21
click at [1200, 17] on div "Expired Fans for Nora Nora (noraventriglia)" at bounding box center [772, 35] width 1050 height 45
click at [1200, 27] on span "Nora (noraventriglia)" at bounding box center [1178, 36] width 213 height 29
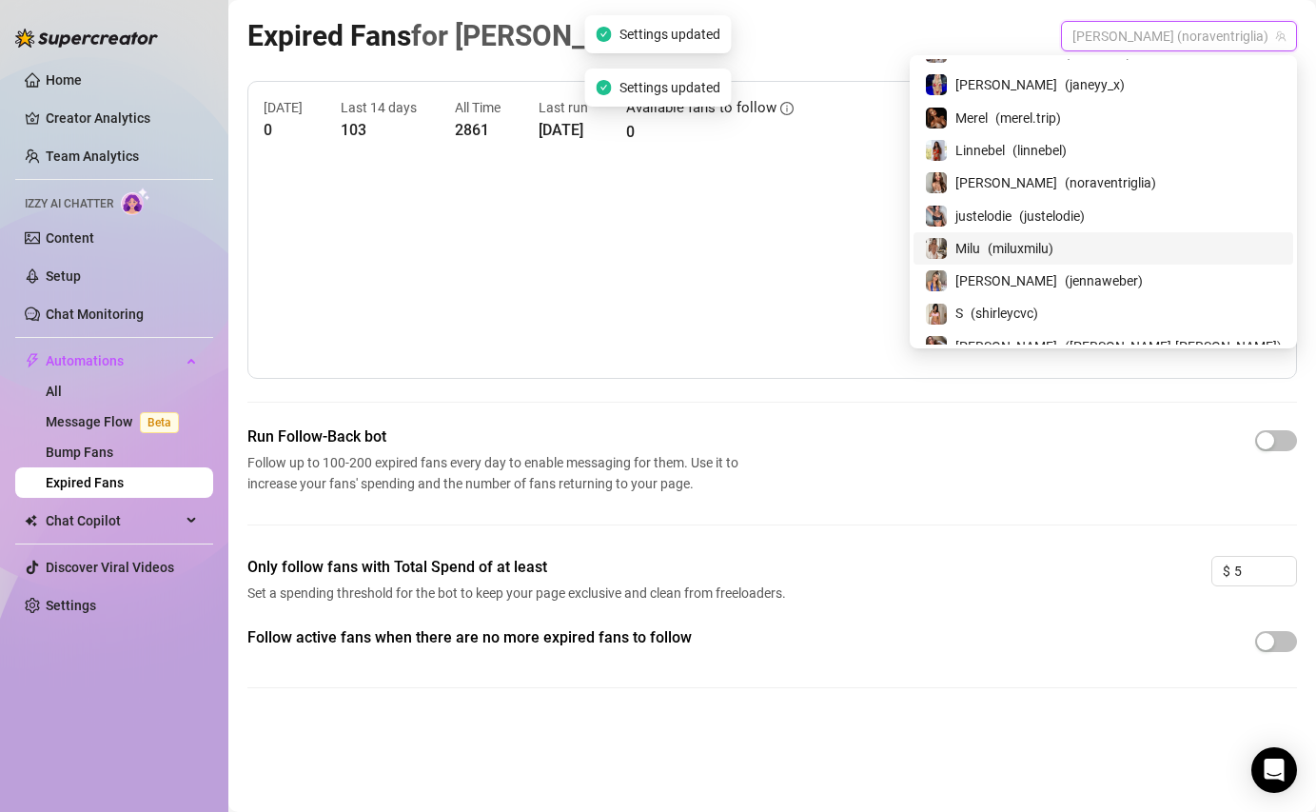
scroll to position [122, 0]
click at [1012, 214] on span "justelodie" at bounding box center [983, 215] width 56 height 21
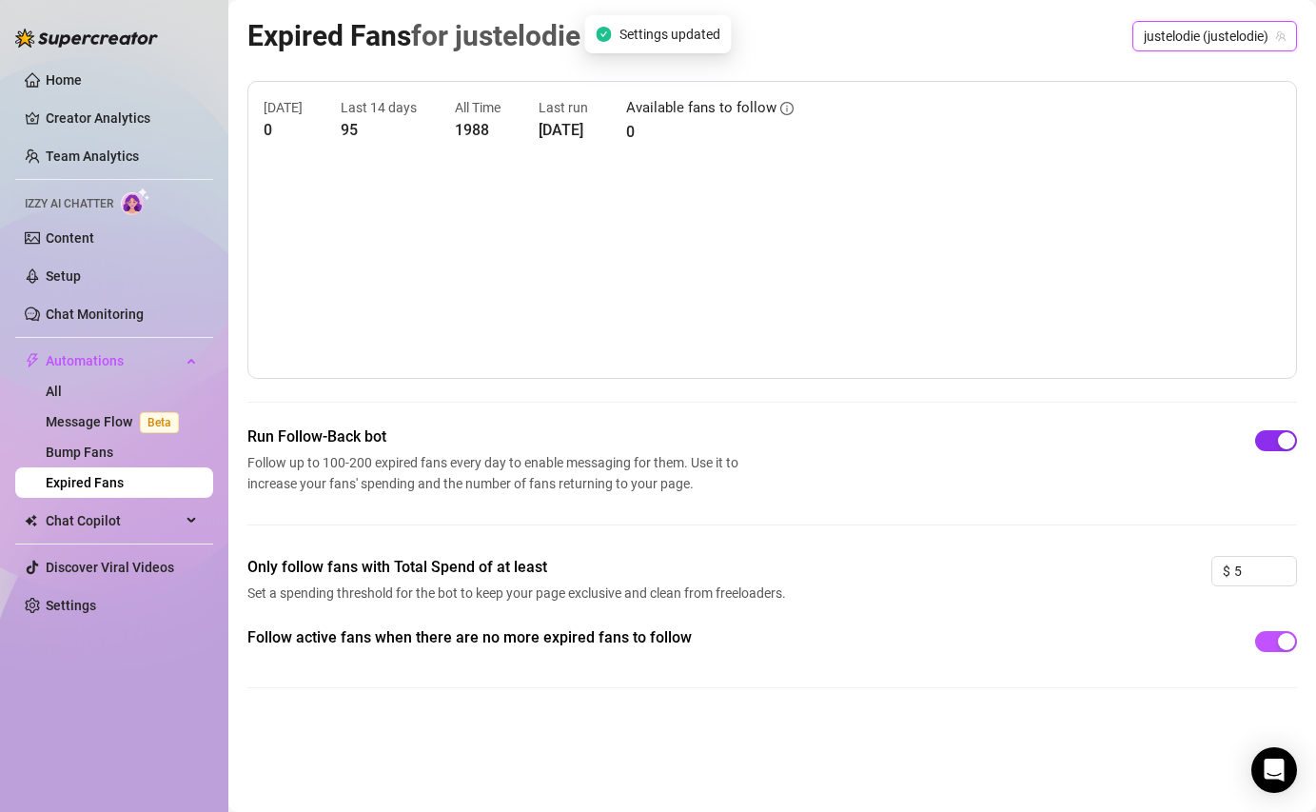
click at [1282, 443] on div "button" at bounding box center [1286, 440] width 17 height 17
click at [1276, 640] on span "button" at bounding box center [1276, 641] width 42 height 21
click at [1231, 34] on span "justelodie (justelodie)" at bounding box center [1215, 36] width 142 height 29
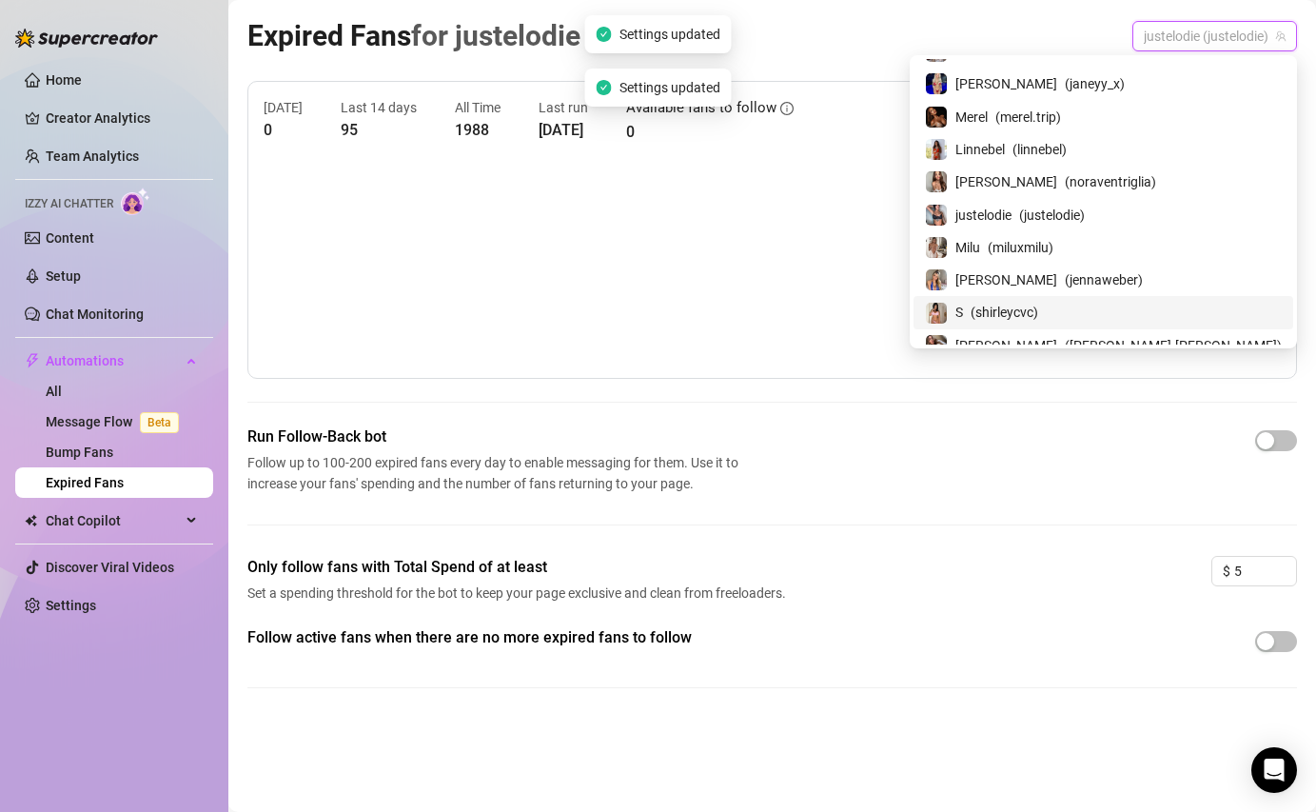
scroll to position [167, 0]
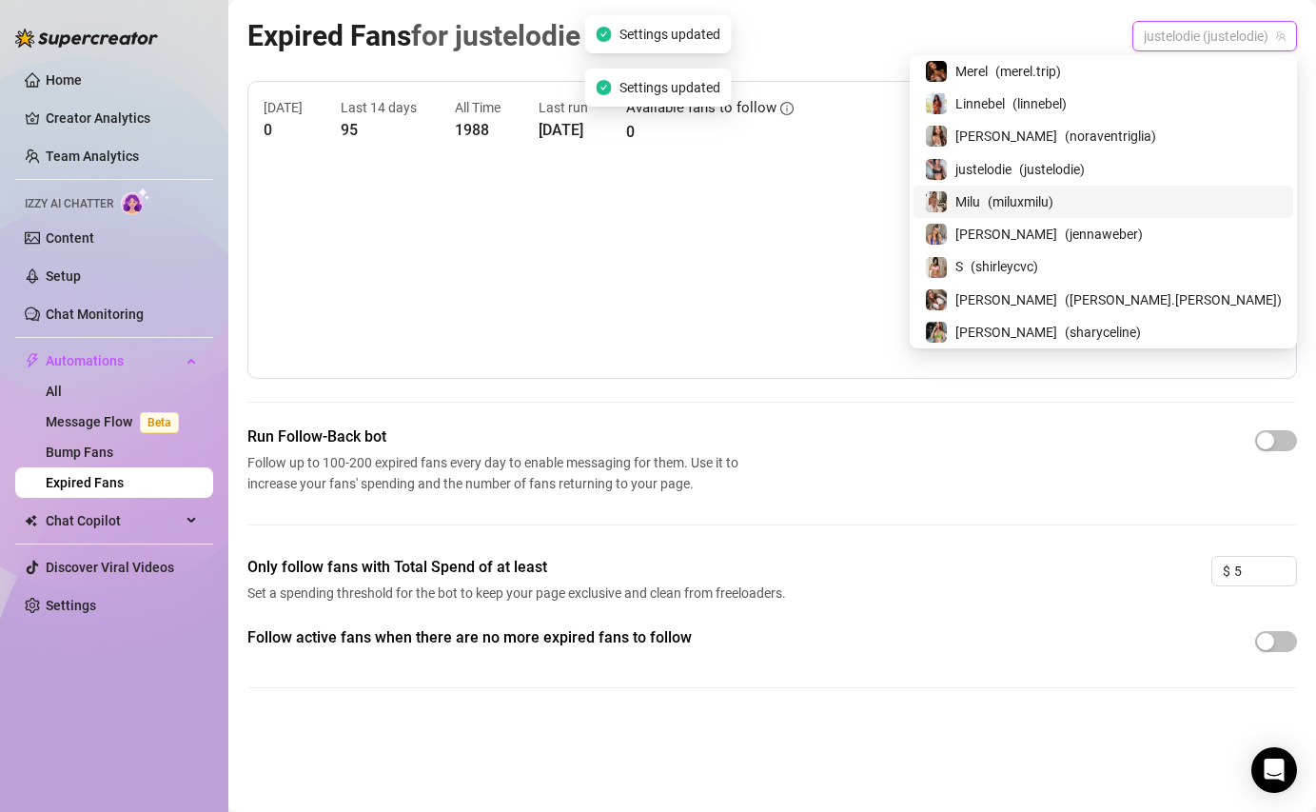
click at [1053, 191] on span "( miluxmilu )" at bounding box center [1021, 201] width 66 height 21
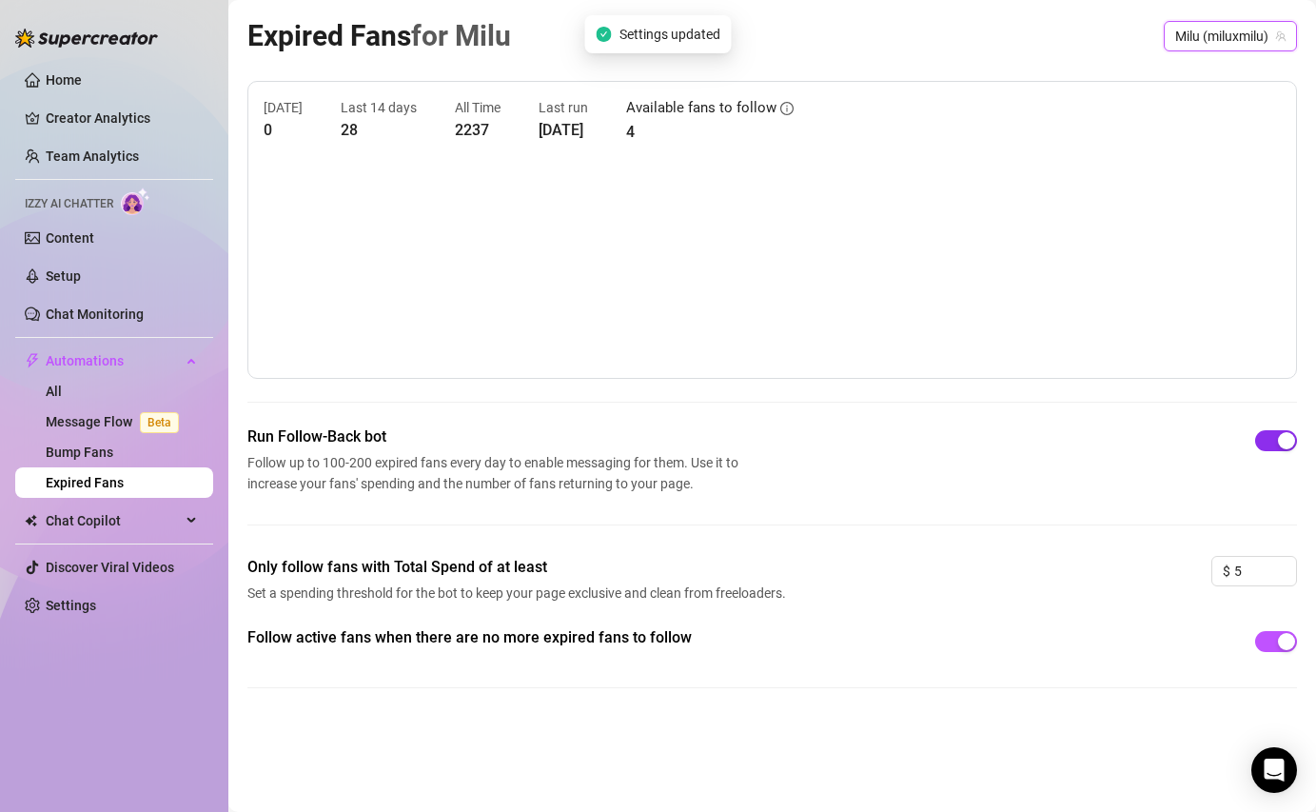
click at [1275, 439] on span "button" at bounding box center [1276, 440] width 42 height 21
click at [1275, 648] on span "button" at bounding box center [1276, 641] width 42 height 21
click at [1227, 31] on span "Milu (miluxmilu)" at bounding box center [1230, 36] width 110 height 29
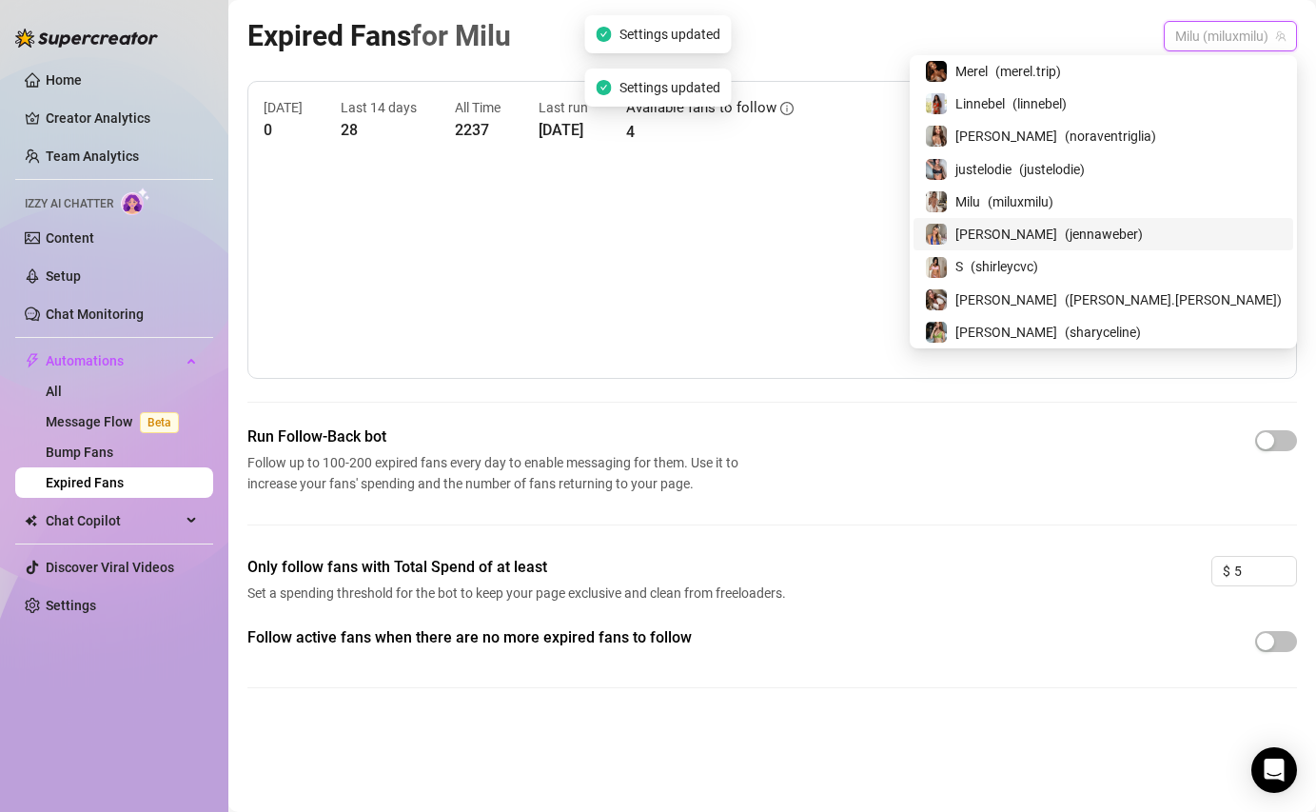
click at [1143, 240] on span "( jennaweber )" at bounding box center [1104, 234] width 78 height 21
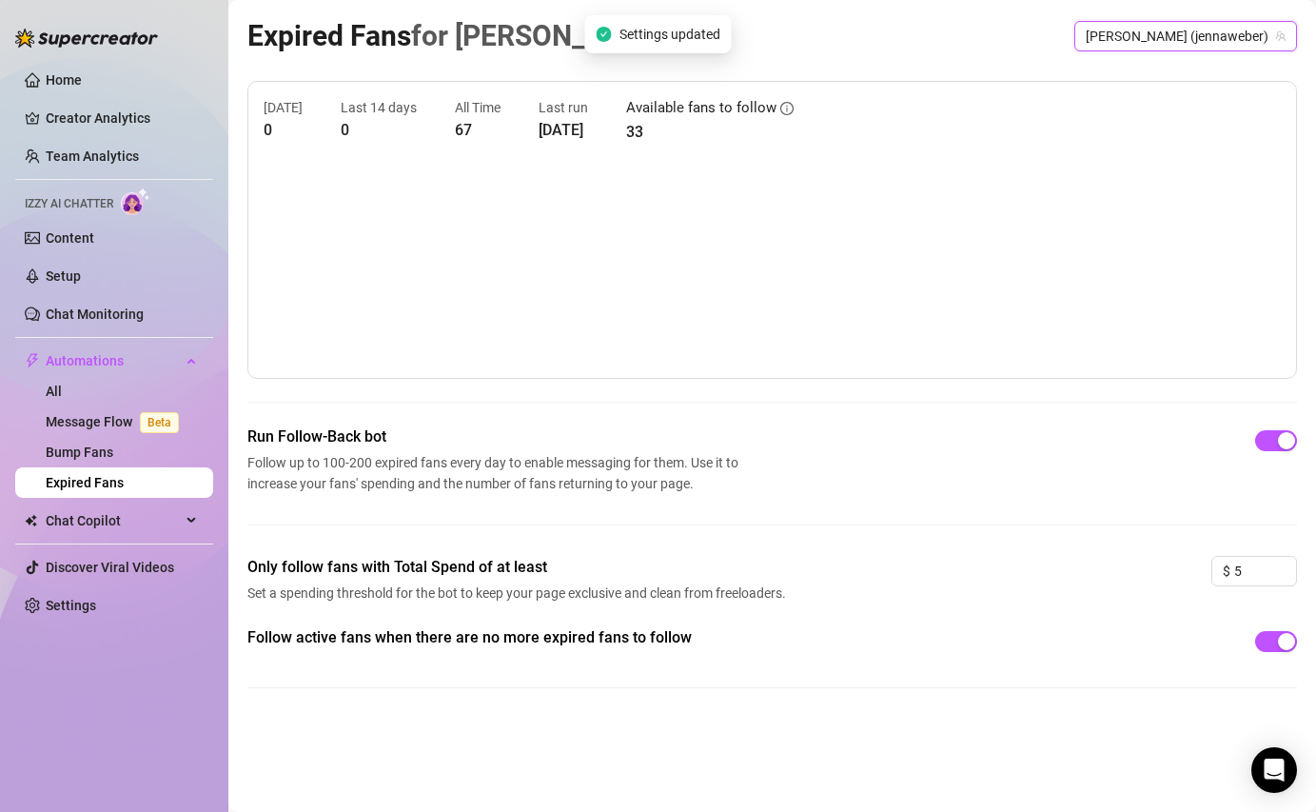
click at [1233, 32] on span "Jenna (jennaweber)" at bounding box center [1186, 36] width 200 height 29
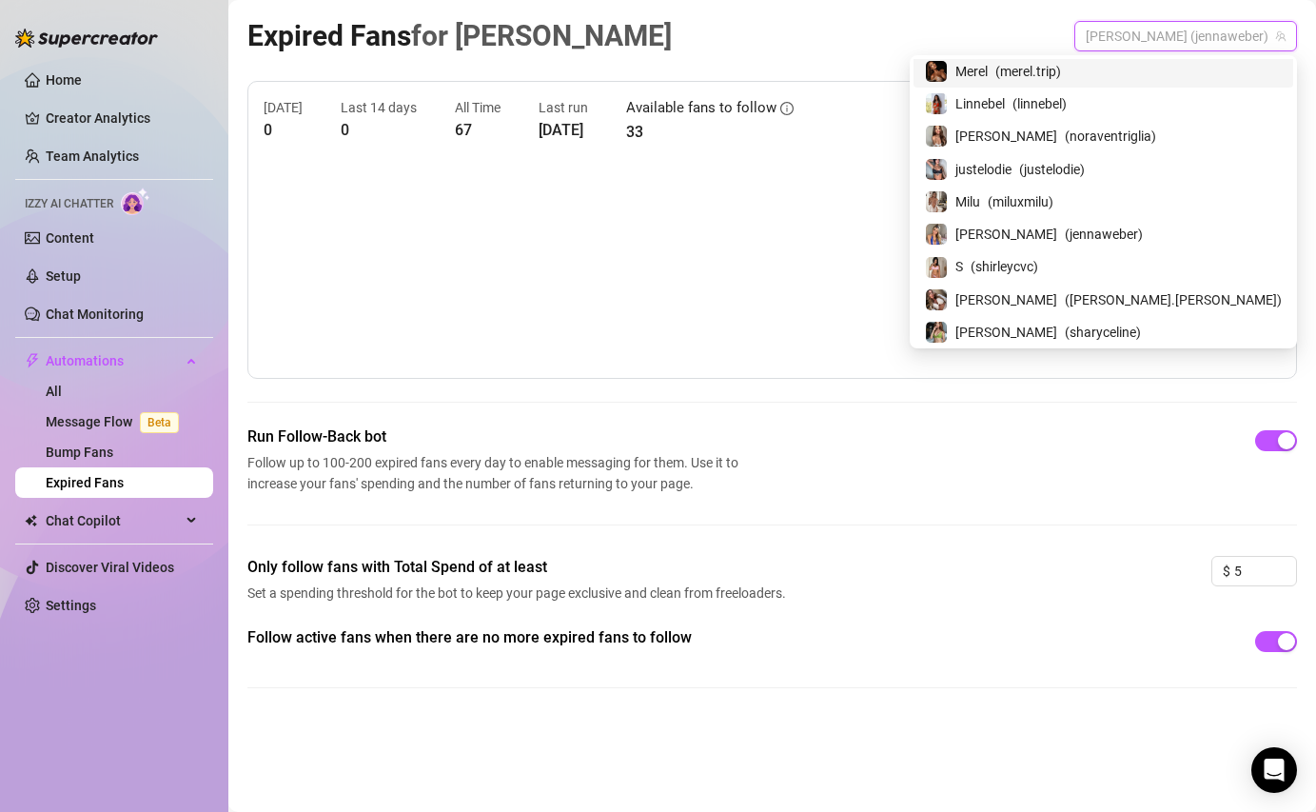
click at [1223, 46] on span "Jenna (jennaweber)" at bounding box center [1186, 36] width 200 height 29
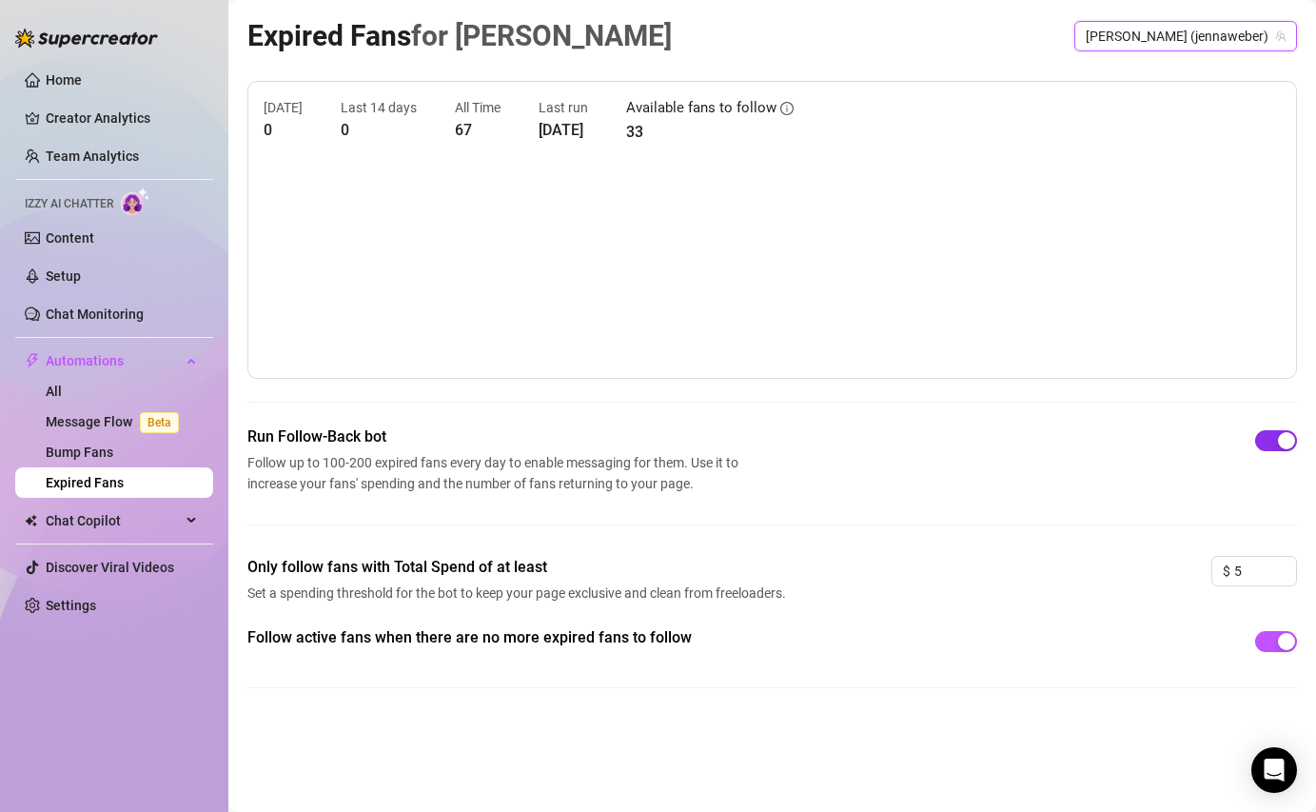
click at [1284, 445] on div "button" at bounding box center [1286, 440] width 17 height 17
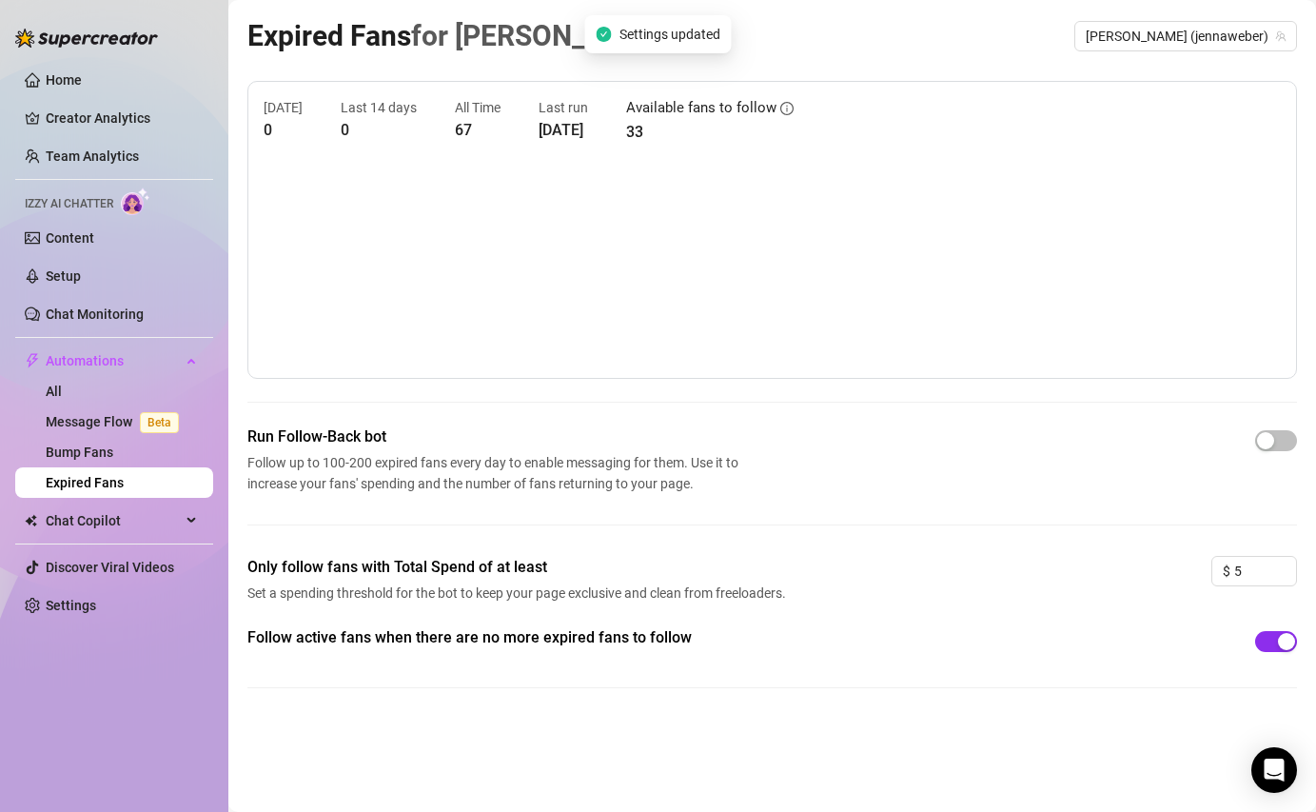
click at [1285, 639] on div "button" at bounding box center [1286, 641] width 17 height 17
click at [1212, 26] on span "Jenna (jennaweber)" at bounding box center [1186, 36] width 200 height 29
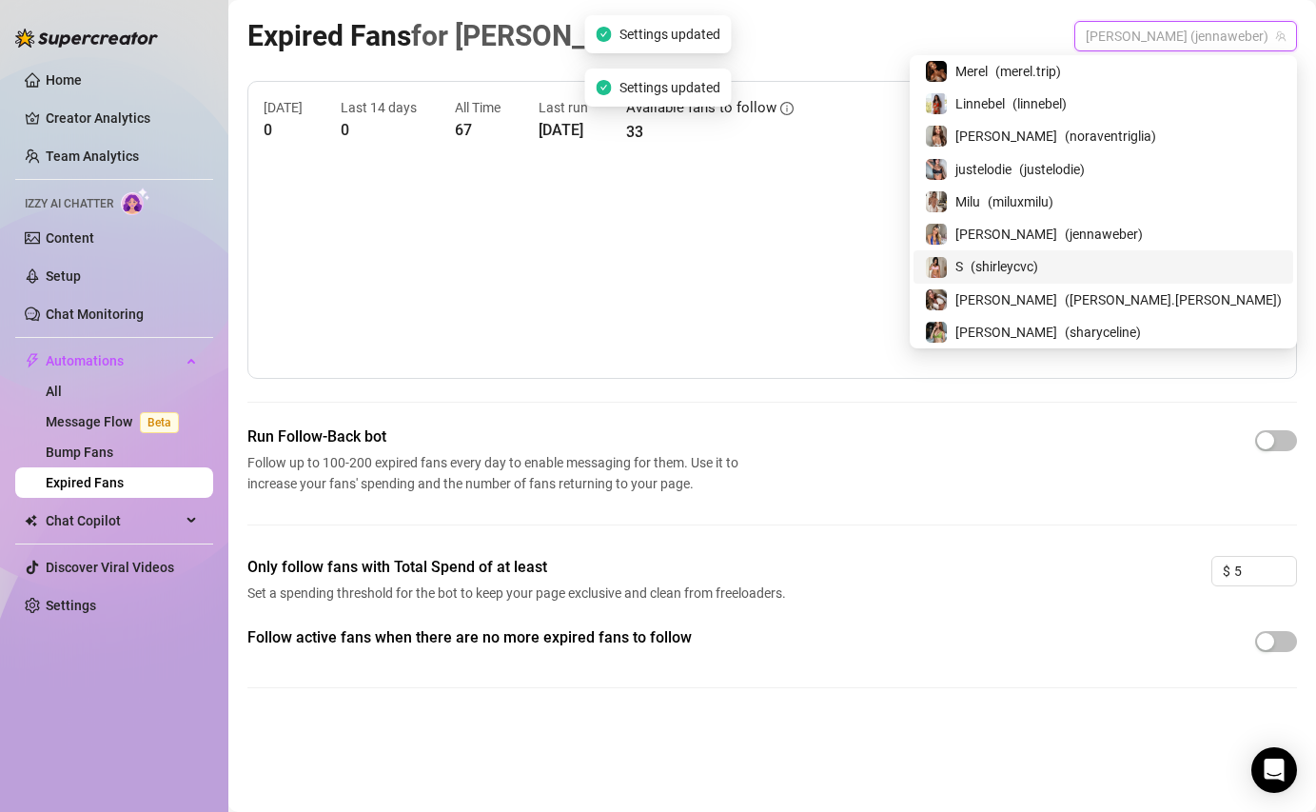
click at [1038, 269] on span "( shirleycvc )" at bounding box center [1005, 266] width 68 height 21
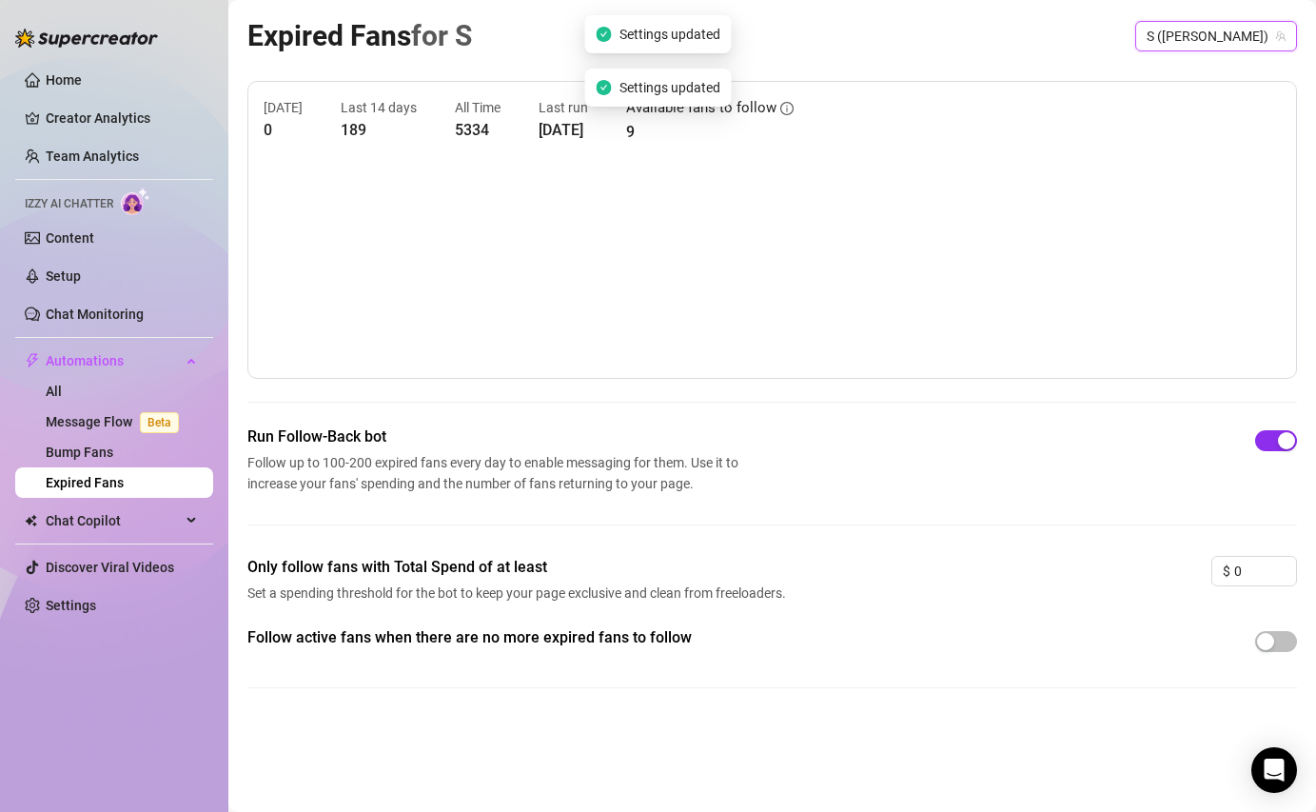
click at [1285, 441] on div "button" at bounding box center [1286, 440] width 17 height 17
click at [1250, 36] on span "S (shirleycvc)" at bounding box center [1216, 36] width 139 height 29
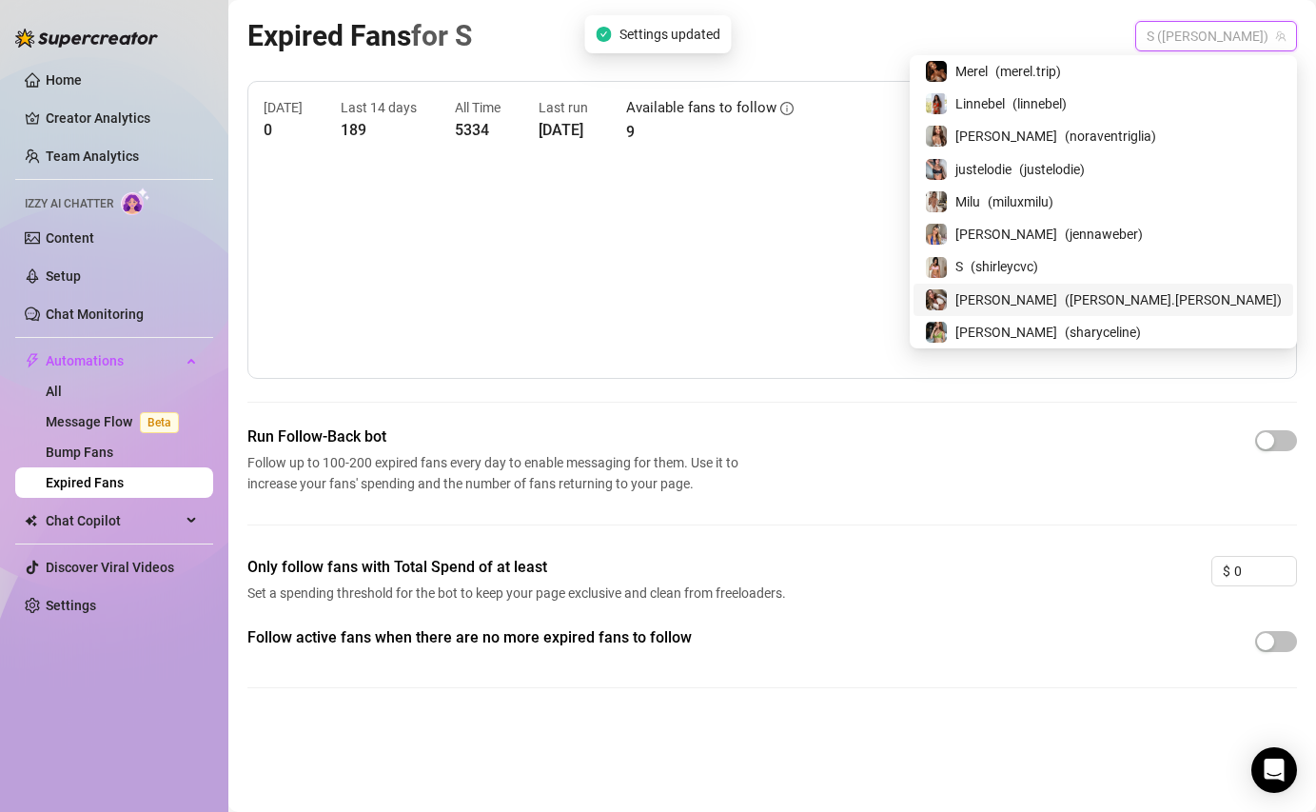
click at [1167, 297] on span "( kelly.betzold )" at bounding box center [1173, 299] width 217 height 21
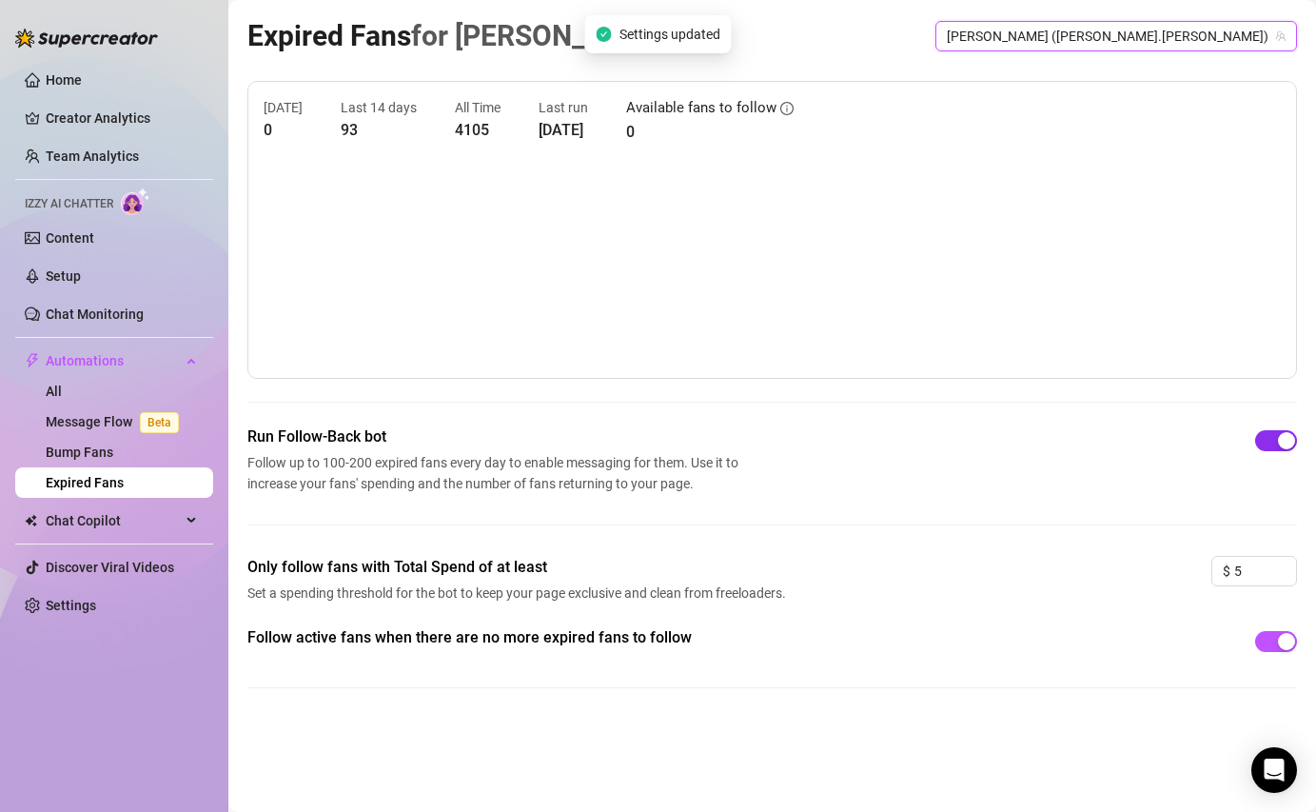
click at [1273, 444] on span "button" at bounding box center [1276, 440] width 42 height 21
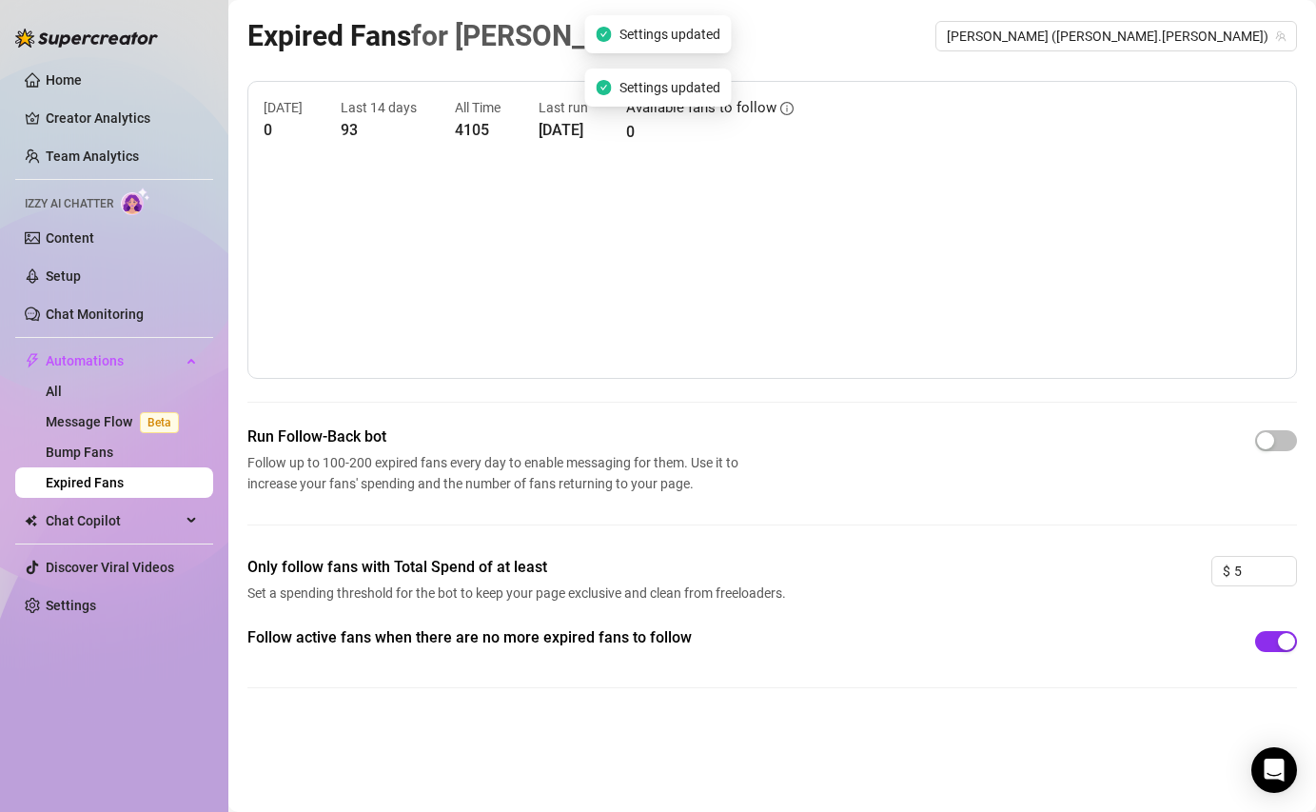
click at [1276, 631] on span "button" at bounding box center [1276, 641] width 42 height 21
click at [1242, 38] on span "Kelly (kelly.betzold)" at bounding box center [1116, 36] width 339 height 29
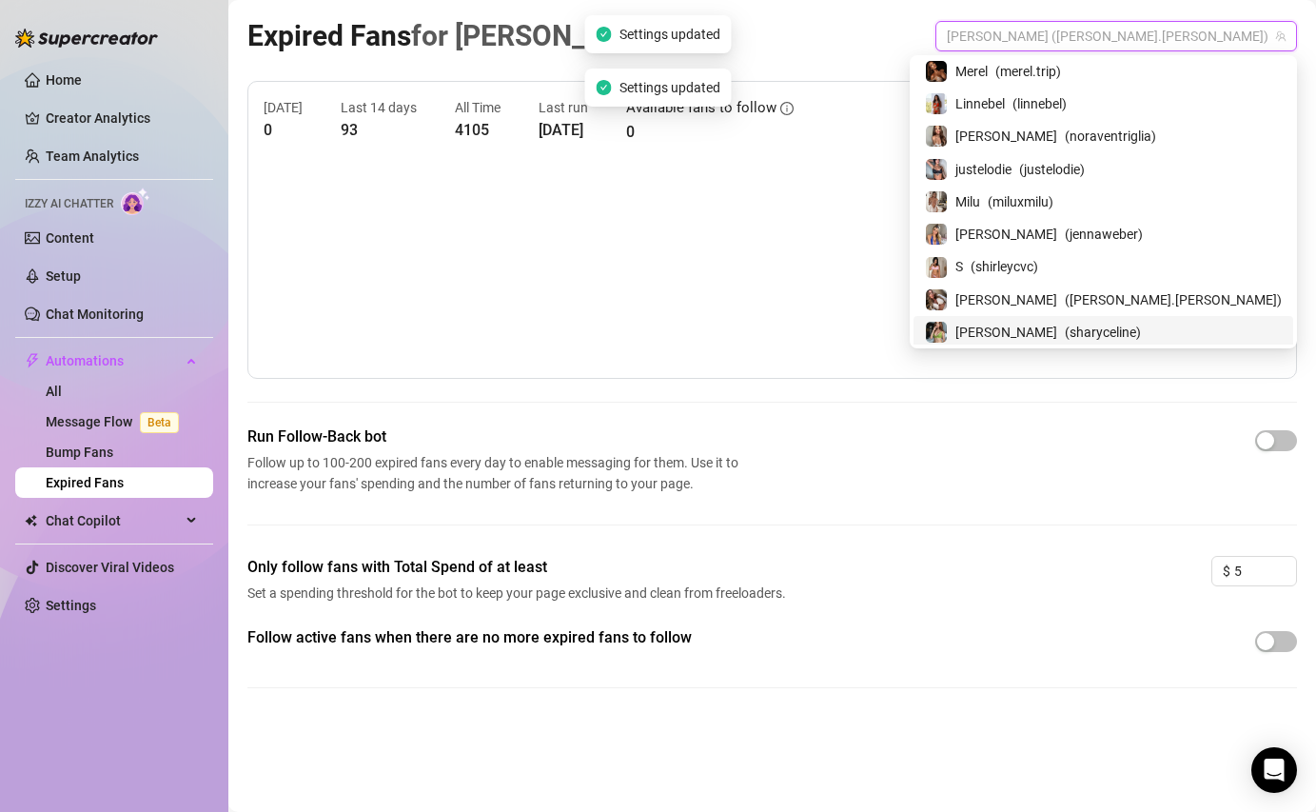
click at [1141, 322] on span "( sharyceline )" at bounding box center [1103, 332] width 76 height 21
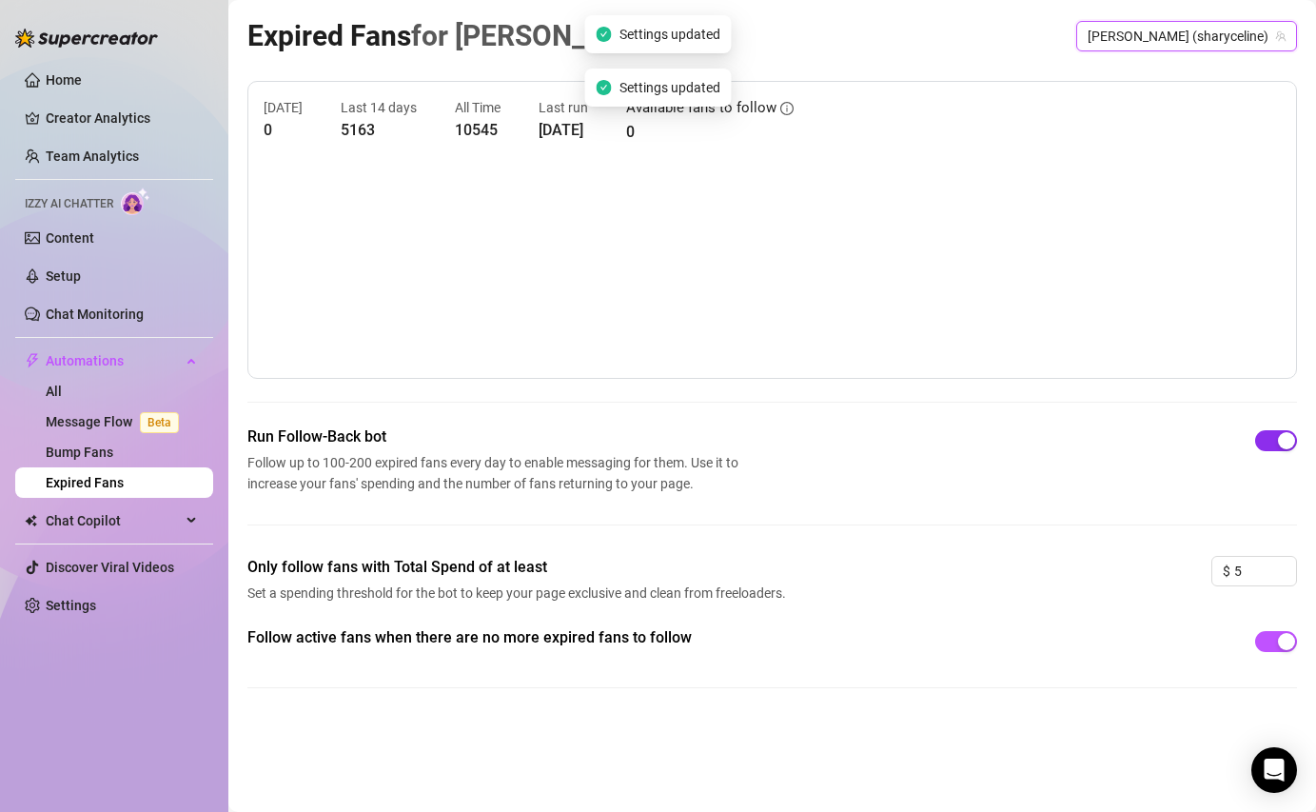
click at [1283, 442] on div "button" at bounding box center [1286, 440] width 17 height 17
click at [1278, 645] on div "button" at bounding box center [1286, 641] width 17 height 17
